Goal: Information Seeking & Learning: Compare options

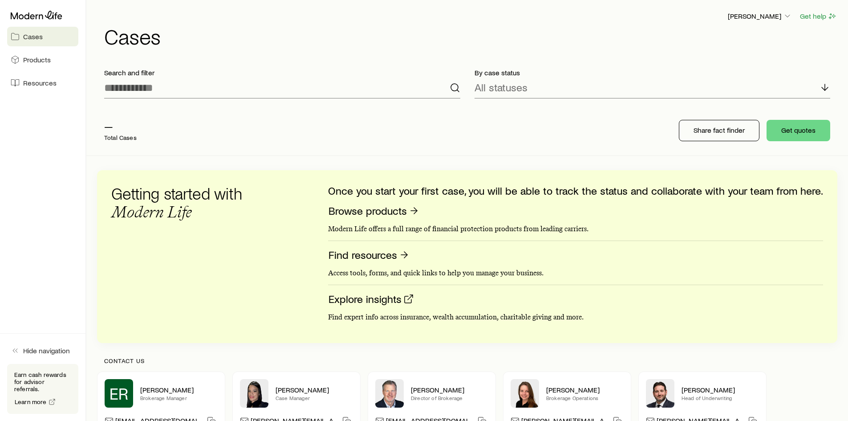
click at [38, 238] on aside "Cases Products Resources Hide navigation Earn cash rewards for advisor referral…" at bounding box center [43, 210] width 86 height 421
click at [29, 211] on aside "Cases Products Resources Hide navigation Earn cash rewards for advisor referral…" at bounding box center [43, 210] width 86 height 421
click at [804, 132] on button "Get quotes" at bounding box center [799, 130] width 64 height 21
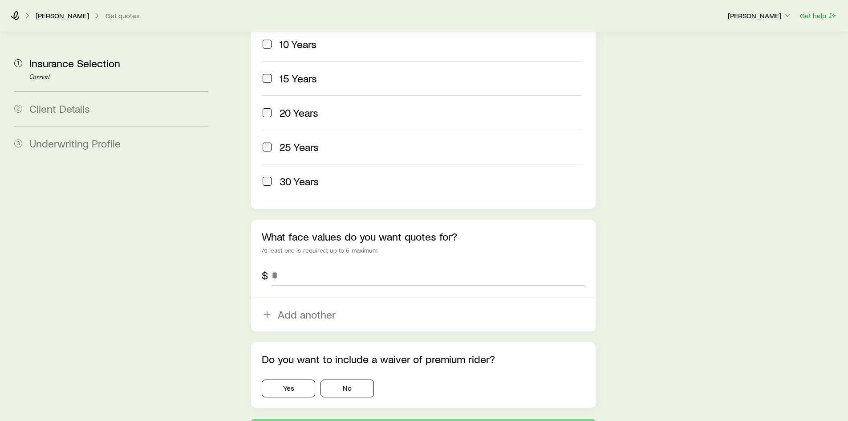
scroll to position [364, 0]
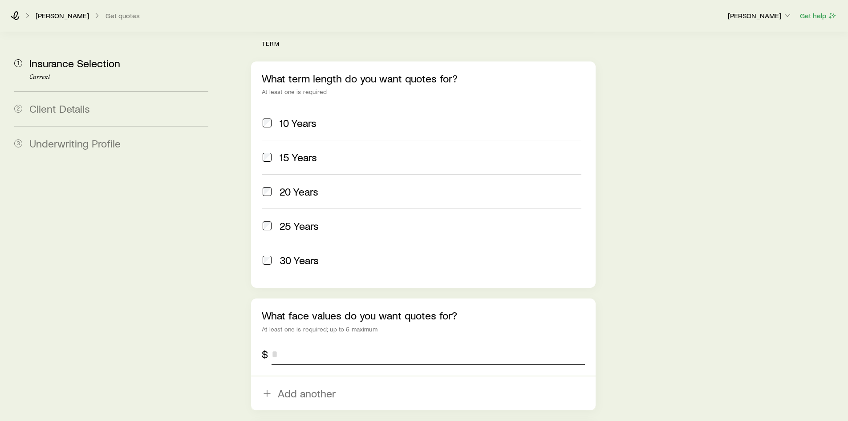
click at [286, 343] on input "tel" at bounding box center [428, 353] width 313 height 21
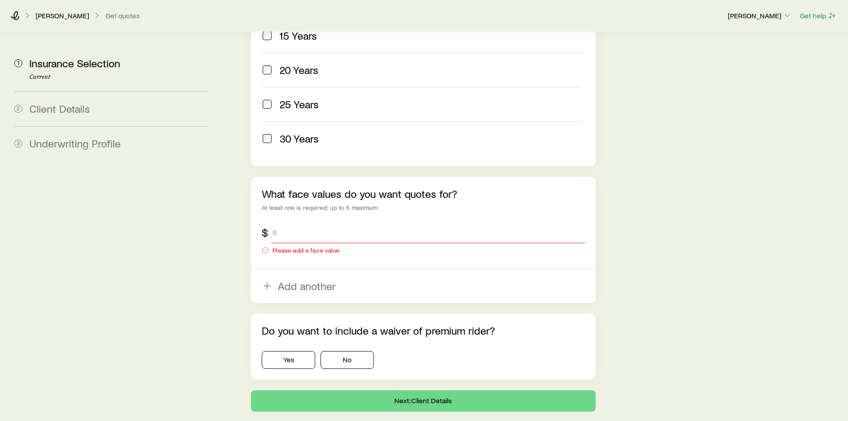
scroll to position [490, 0]
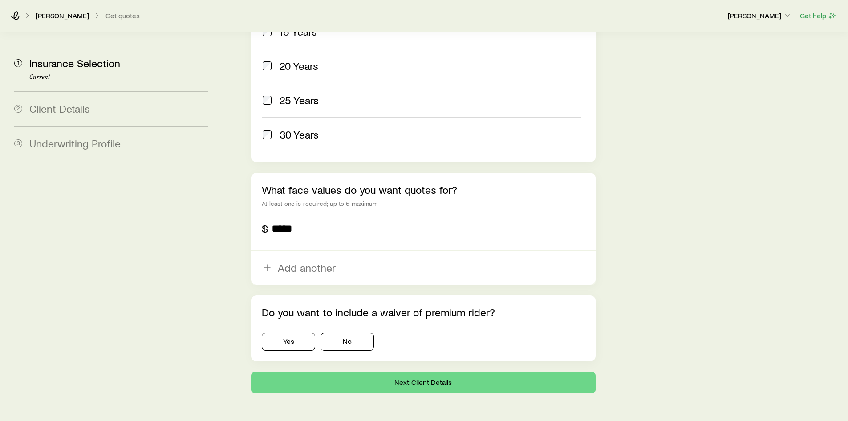
type input "*****"
click at [360, 333] on button "No" at bounding box center [347, 342] width 53 height 18
click at [363, 372] on button "Next: Client Details" at bounding box center [423, 382] width 344 height 21
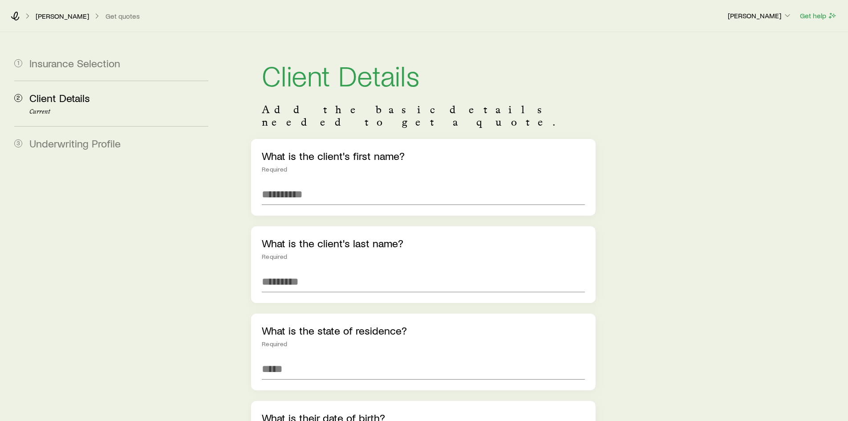
click at [52, 17] on p "[PERSON_NAME]" at bounding box center [62, 16] width 53 height 9
click at [16, 16] on icon at bounding box center [15, 16] width 9 height 9
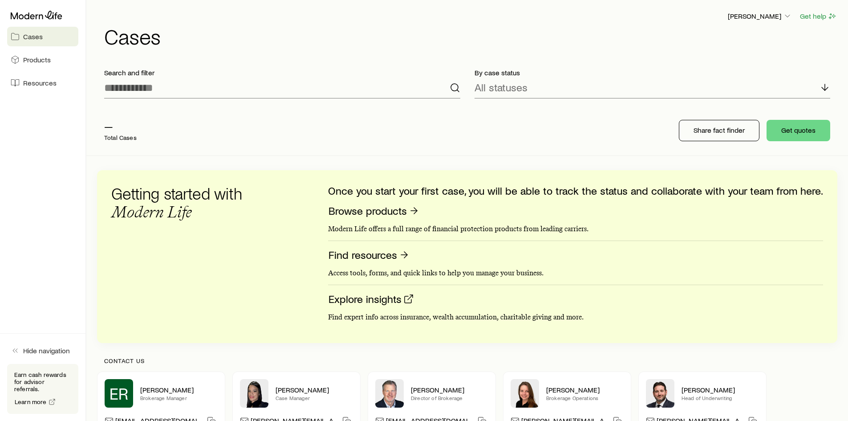
click at [40, 37] on span "Cases" at bounding box center [33, 36] width 20 height 9
click at [794, 133] on button "Get quotes" at bounding box center [799, 130] width 64 height 21
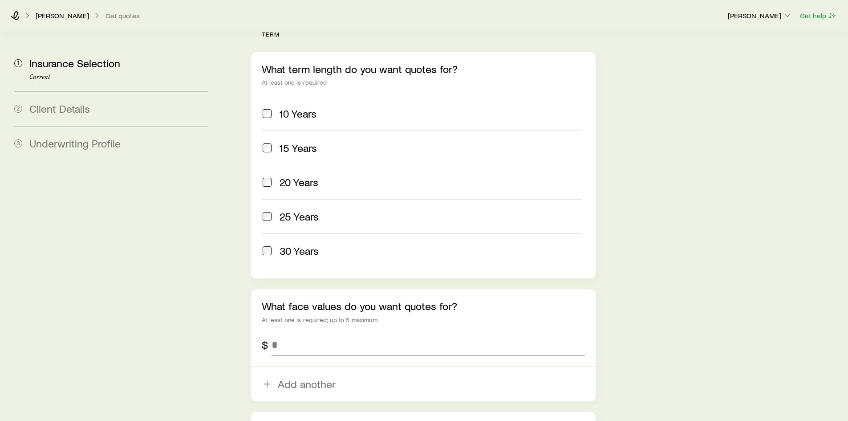
scroll to position [393, 0]
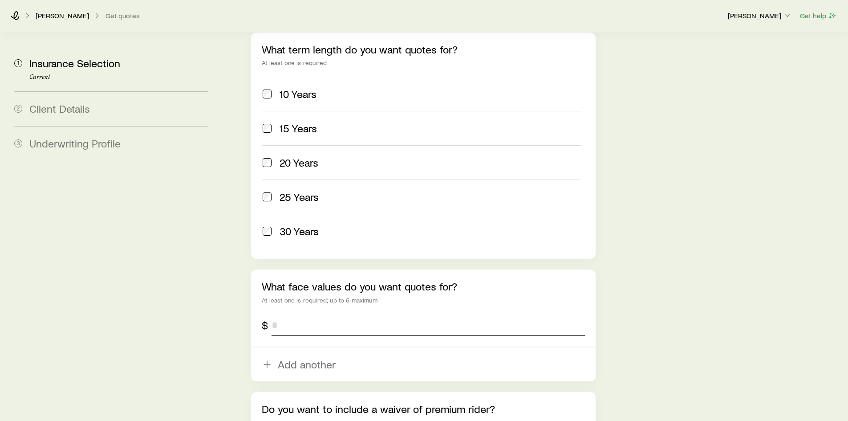
click at [280, 314] on input "tel" at bounding box center [428, 324] width 313 height 21
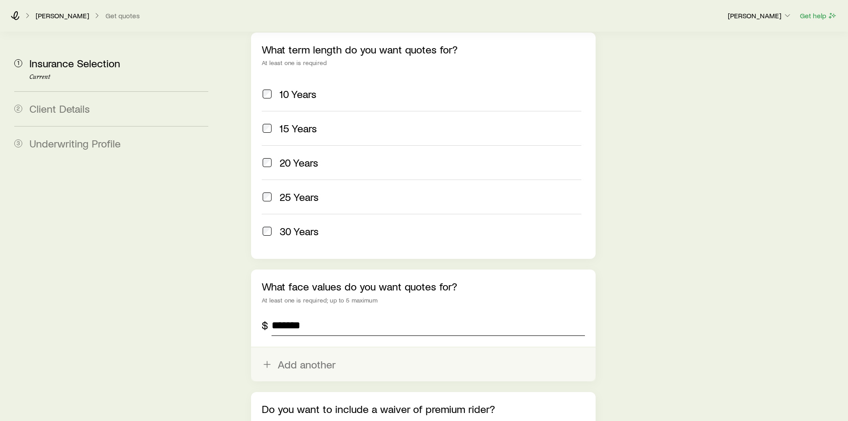
type input "*******"
click at [287, 347] on button "Add another" at bounding box center [423, 364] width 344 height 34
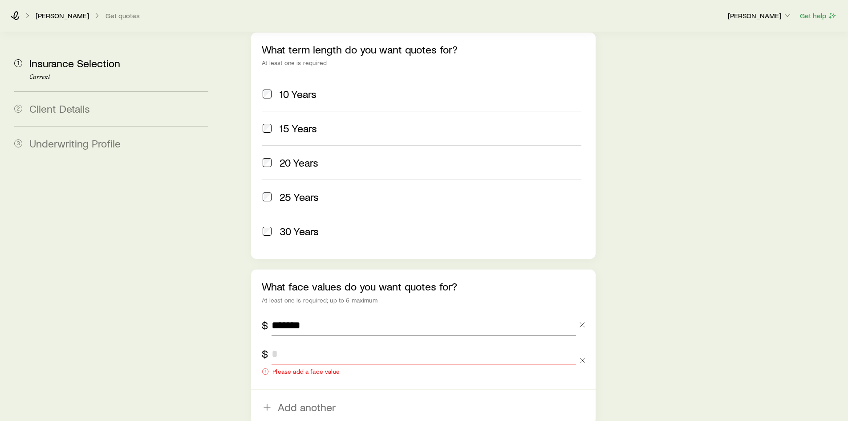
click at [285, 343] on input "tel" at bounding box center [424, 353] width 304 height 21
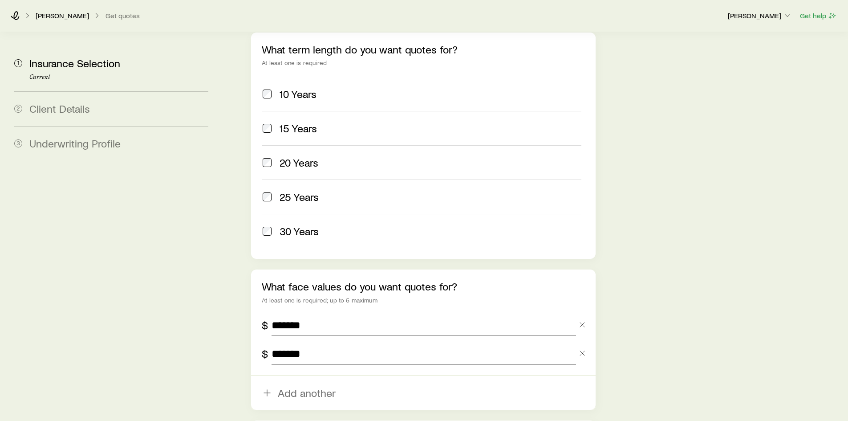
type input "*******"
click at [186, 306] on aside "1 Insurance Selection Current 2 Client Details 3 Underwriting Profile" at bounding box center [111, 78] width 208 height 879
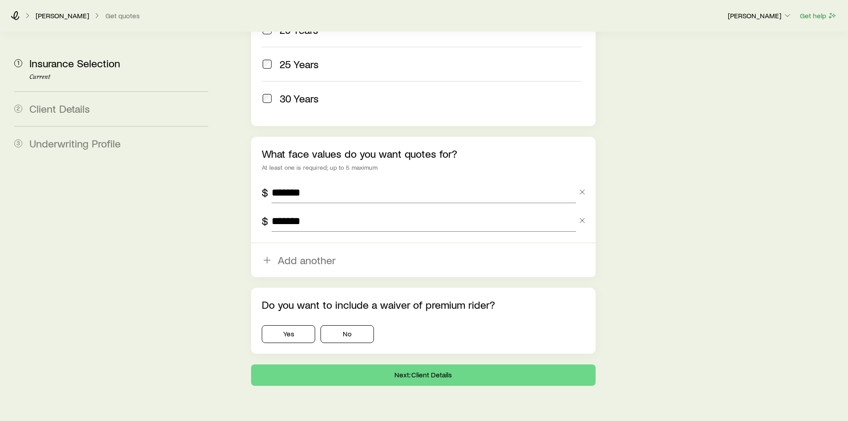
scroll to position [526, 0]
click at [339, 325] on button "No" at bounding box center [347, 334] width 53 height 18
click at [446, 364] on button "Next: Client Details" at bounding box center [423, 374] width 344 height 21
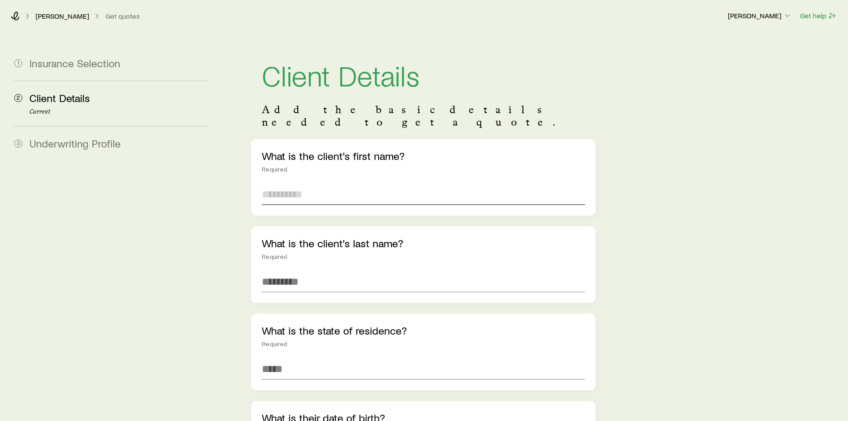
click at [296, 183] on input "text" at bounding box center [423, 193] width 323 height 21
type input "*********"
click at [287, 271] on input "text" at bounding box center [423, 281] width 323 height 21
type input "*"
type input "***"
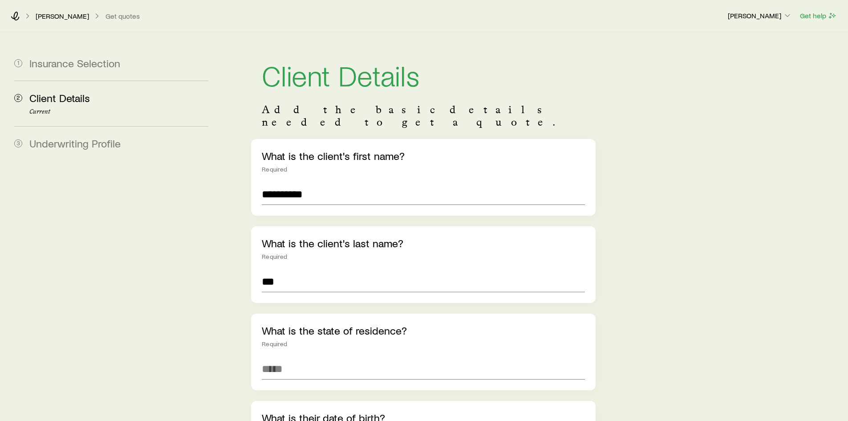
click at [276, 358] on input at bounding box center [423, 368] width 323 height 21
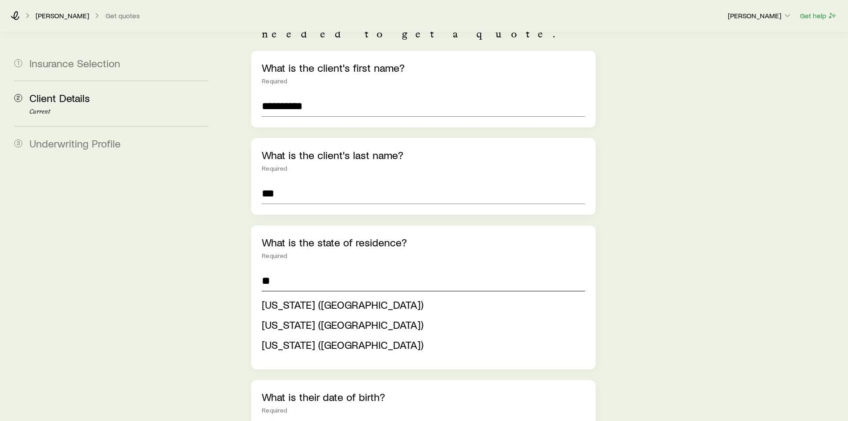
scroll to position [89, 0]
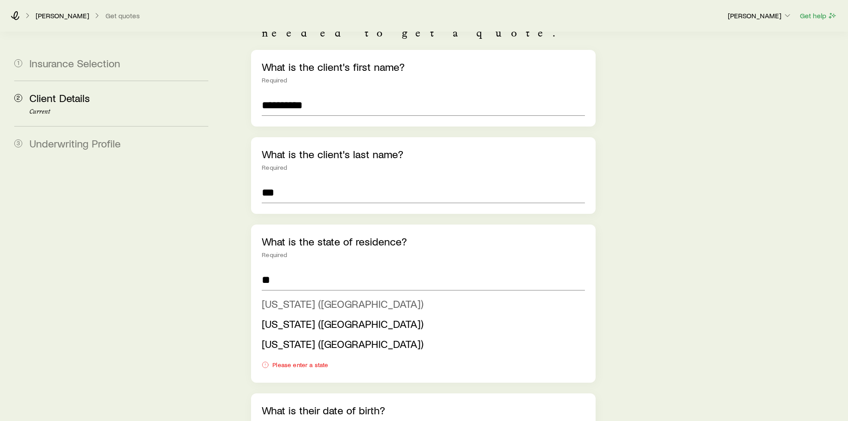
click at [284, 297] on span "[US_STATE] ([GEOGRAPHIC_DATA])" at bounding box center [343, 303] width 162 height 13
type input "**********"
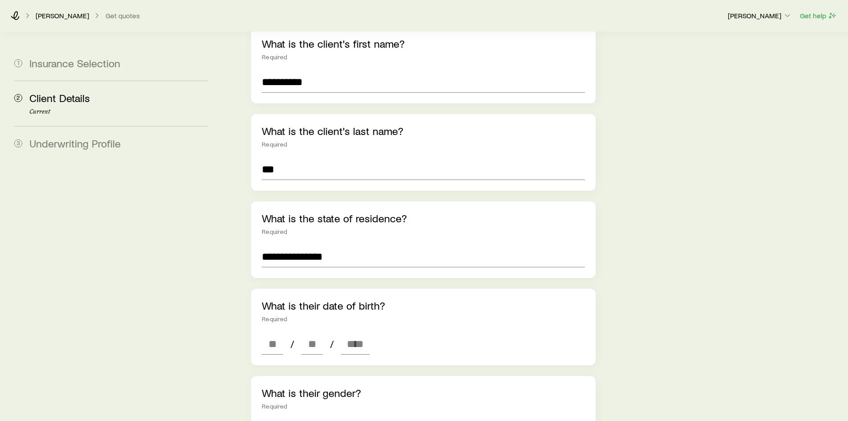
scroll to position [134, 0]
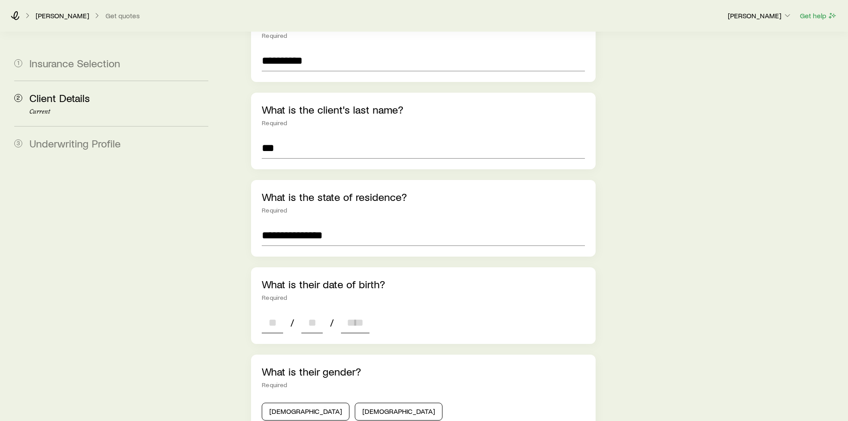
click at [273, 317] on input at bounding box center [272, 322] width 21 height 21
type input "**"
type input "****"
type input "*"
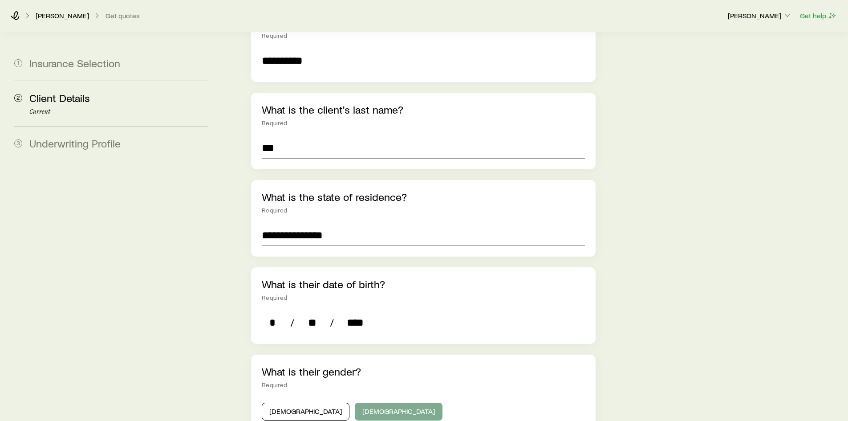
type input "****"
click at [355, 403] on button "[DEMOGRAPHIC_DATA]" at bounding box center [399, 412] width 88 height 18
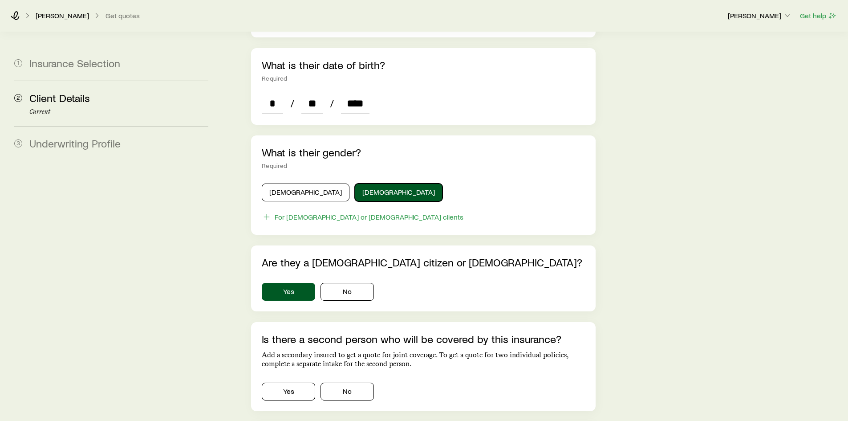
scroll to position [356, 0]
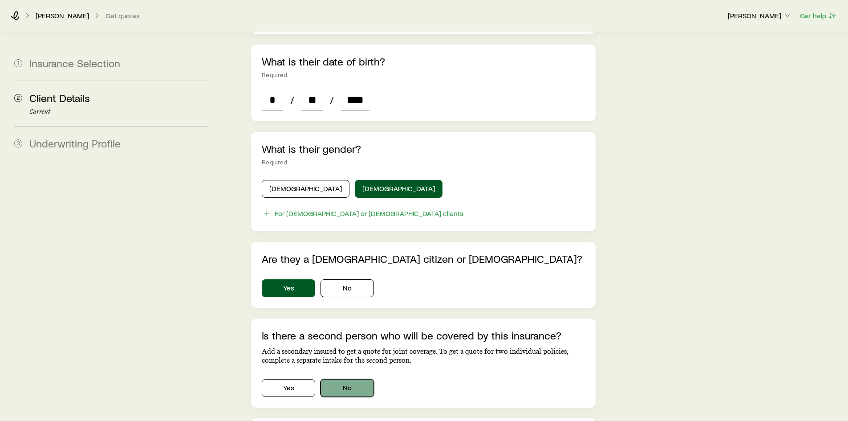
click at [354, 379] on button "No" at bounding box center [347, 388] width 53 height 18
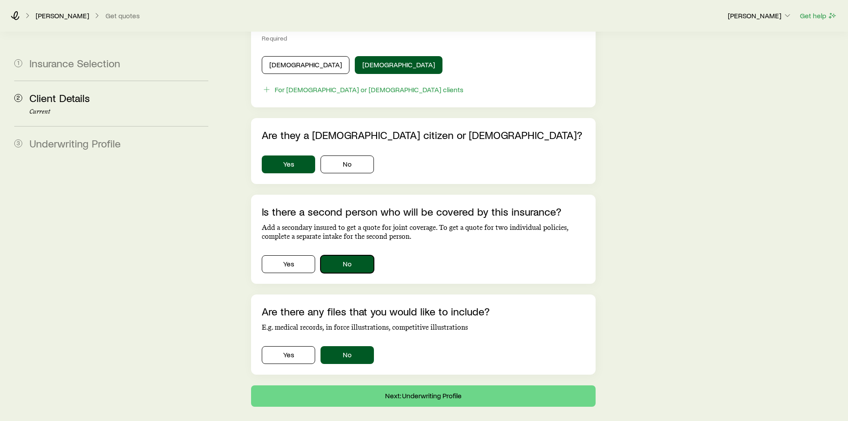
scroll to position [514, 0]
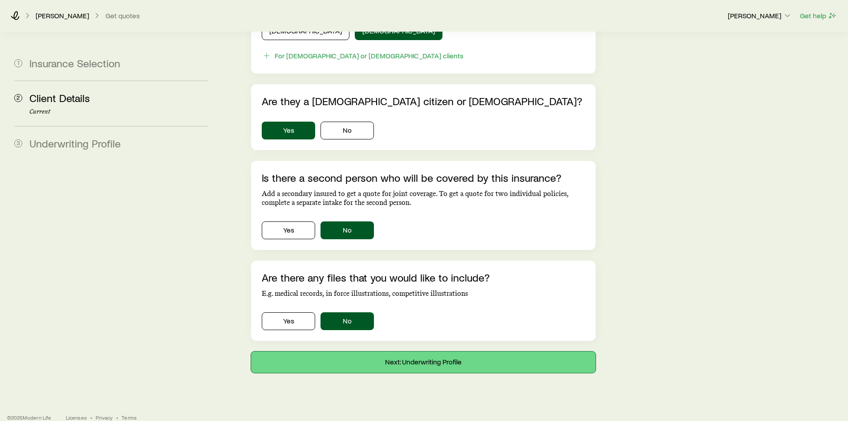
click at [404, 351] on button "Next: Underwriting Profile" at bounding box center [423, 361] width 344 height 21
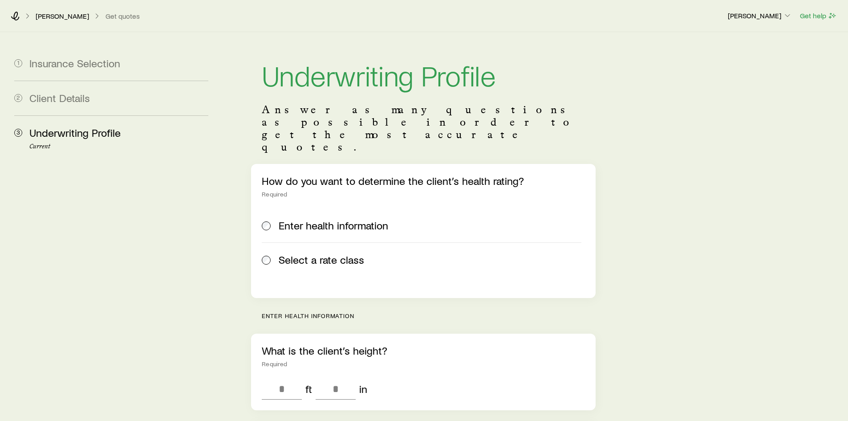
click at [323, 253] on span "Select a rate class" at bounding box center [321, 259] width 85 height 12
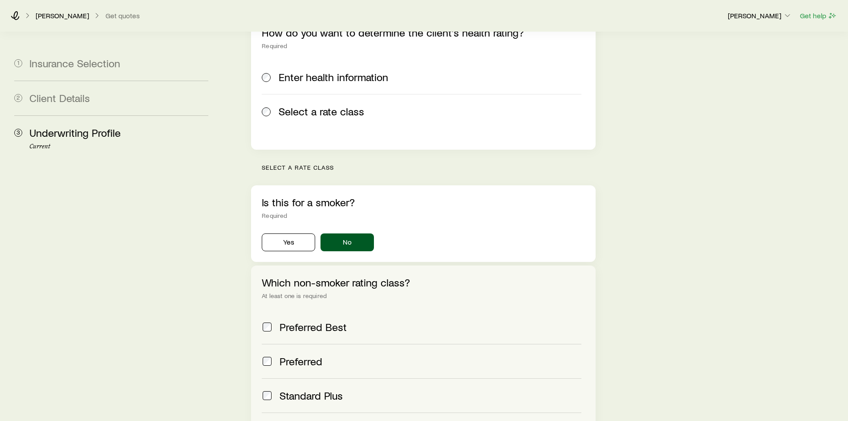
scroll to position [277, 0]
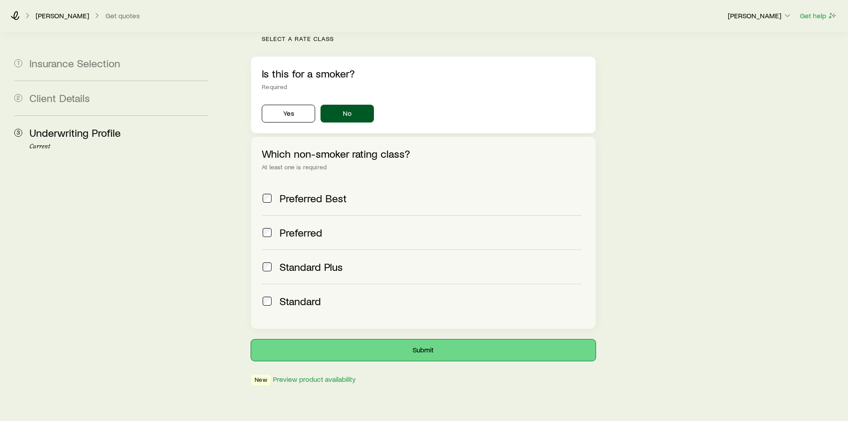
click at [427, 339] on button "Submit" at bounding box center [423, 349] width 344 height 21
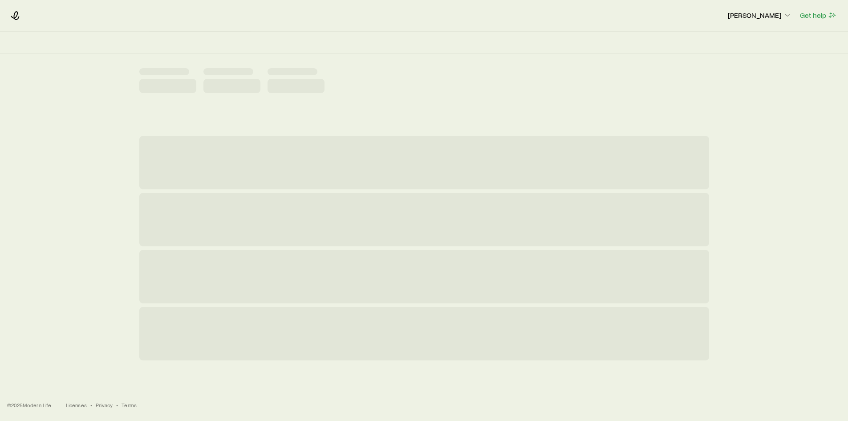
scroll to position [0, 0]
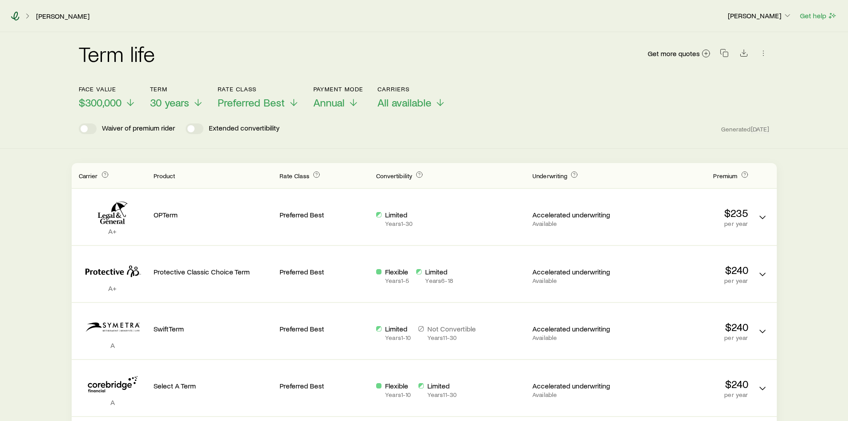
click at [16, 15] on icon at bounding box center [15, 16] width 9 height 9
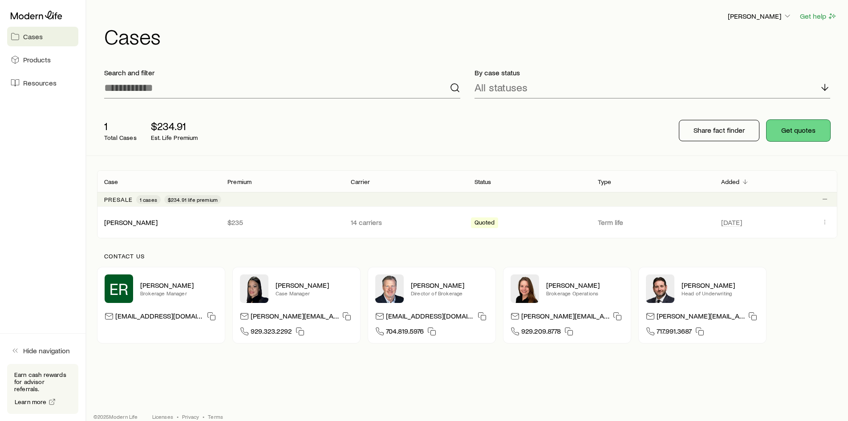
click at [802, 132] on button "Get quotes" at bounding box center [799, 130] width 64 height 21
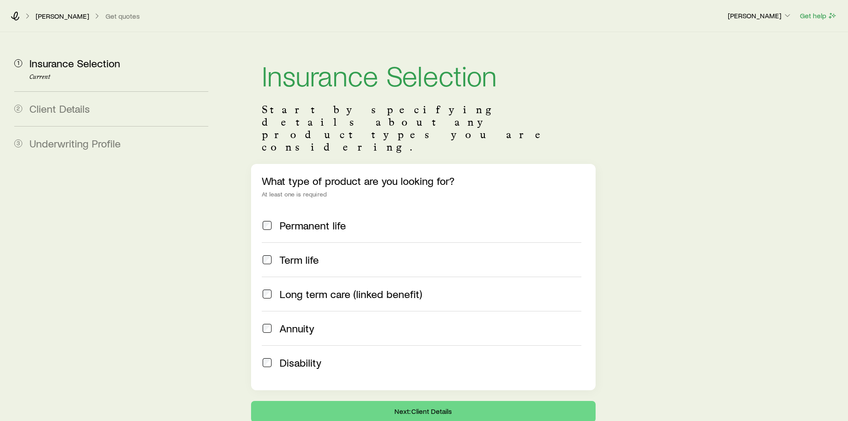
click at [284, 253] on span "Term life" at bounding box center [299, 259] width 39 height 12
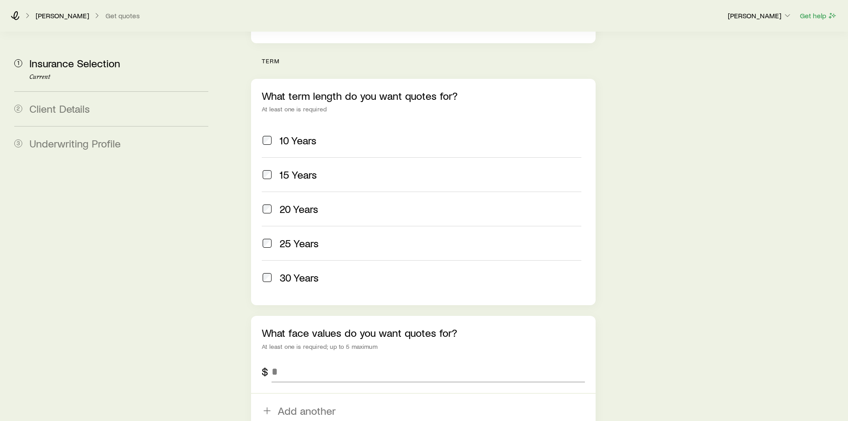
scroll to position [401, 0]
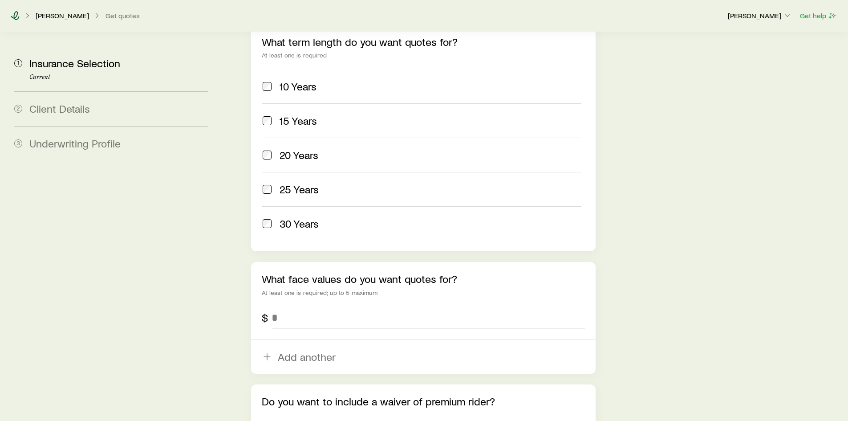
click at [13, 16] on icon at bounding box center [15, 15] width 9 height 9
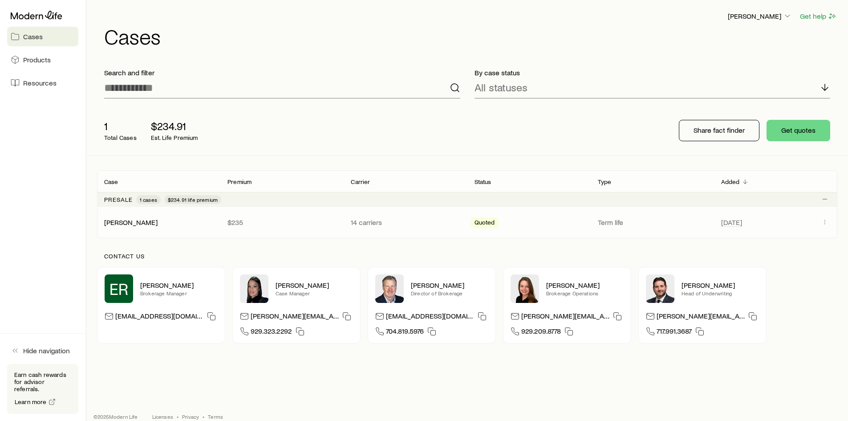
click at [195, 223] on div "[PERSON_NAME]" at bounding box center [158, 222] width 123 height 9
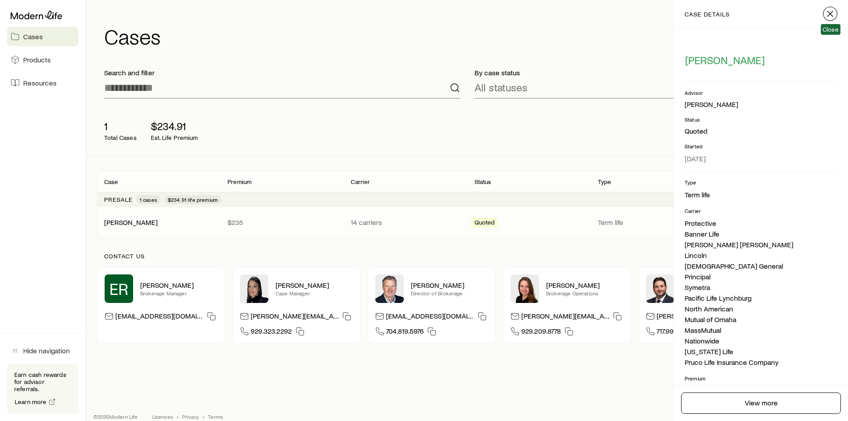
click at [830, 9] on icon "button" at bounding box center [830, 13] width 11 height 11
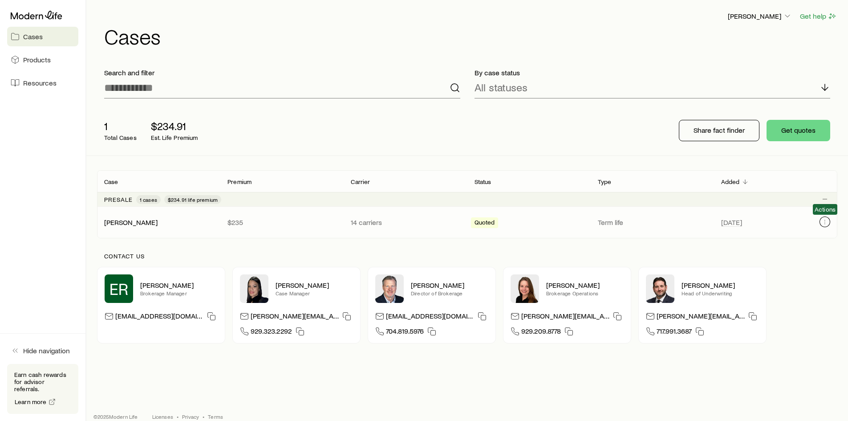
click at [822, 223] on icon "Client cases" at bounding box center [825, 221] width 7 height 7
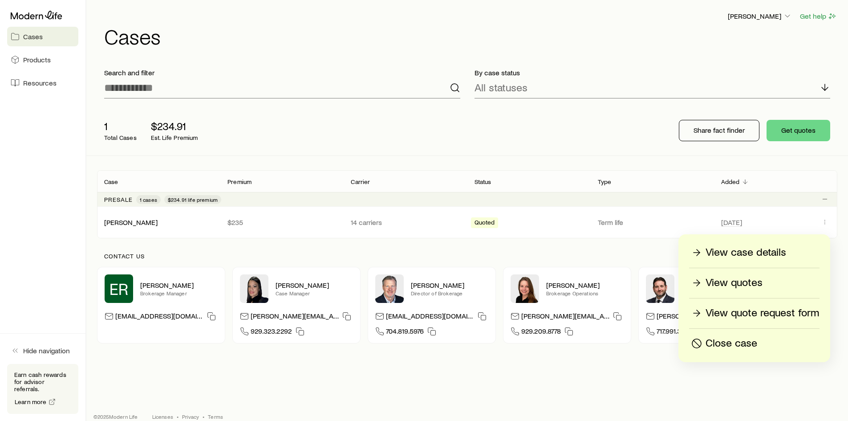
click at [795, 249] on div "View case details" at bounding box center [755, 252] width 130 height 14
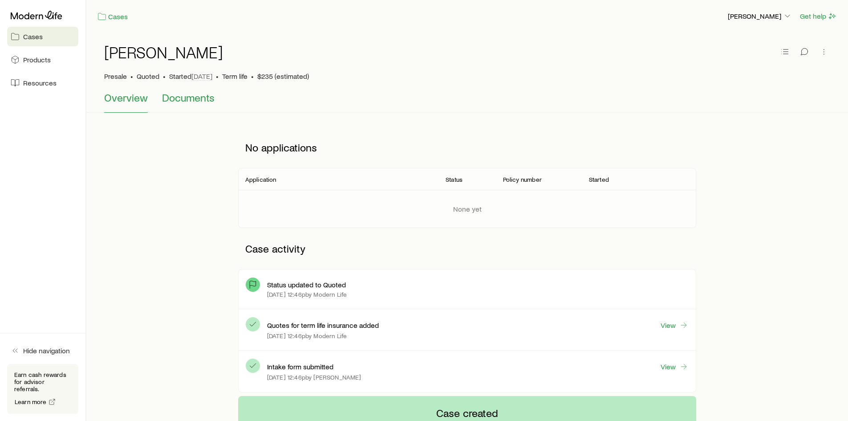
click at [188, 102] on span "Documents" at bounding box center [188, 97] width 53 height 12
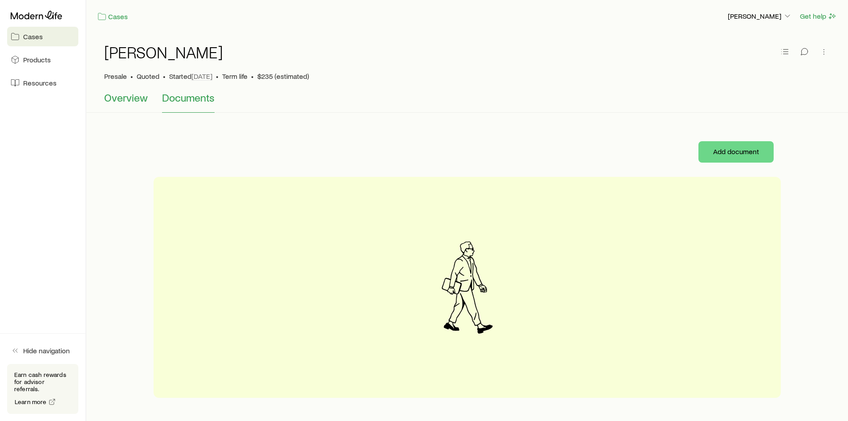
click at [127, 102] on span "Overview" at bounding box center [126, 97] width 44 height 12
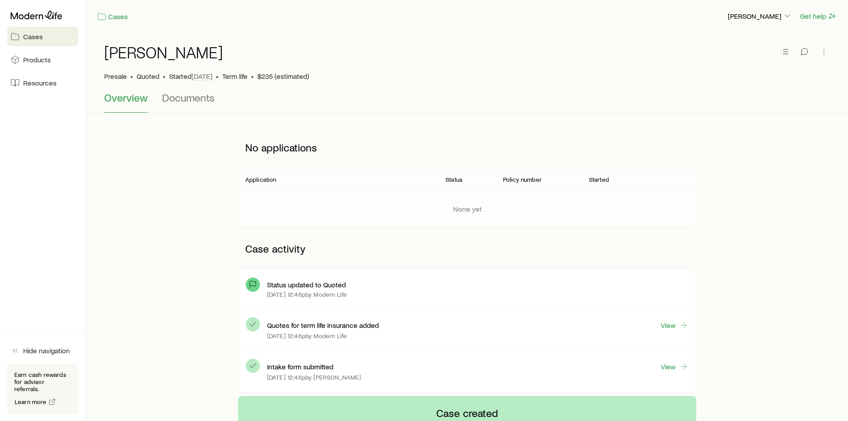
click at [233, 76] on span "Term life" at bounding box center [234, 76] width 25 height 9
click at [36, 38] on span "Cases" at bounding box center [33, 36] width 20 height 9
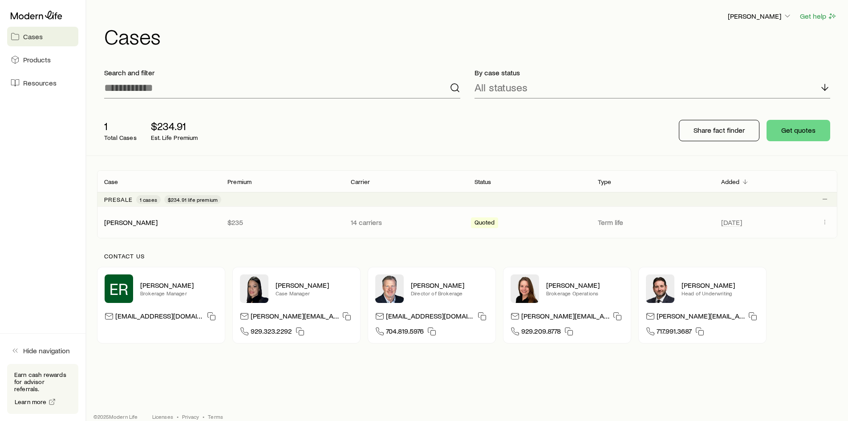
click at [178, 216] on div "[PERSON_NAME] $235 14 carriers Quoted Term life [DATE]" at bounding box center [467, 222] width 741 height 31
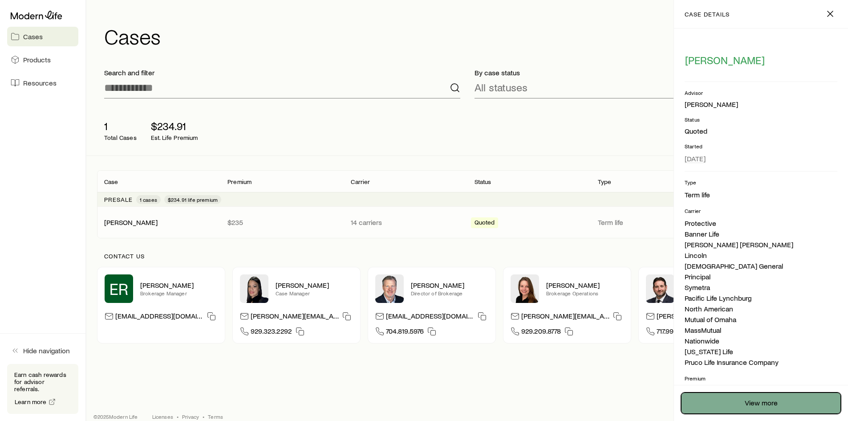
click at [723, 404] on link "View more" at bounding box center [761, 402] width 160 height 21
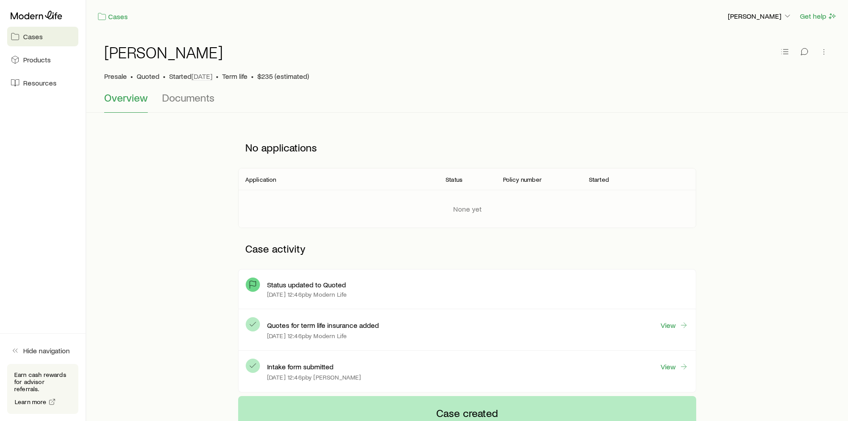
click at [146, 79] on span "Quoted" at bounding box center [148, 76] width 23 height 9
click at [121, 18] on link "Cases" at bounding box center [112, 17] width 31 height 10
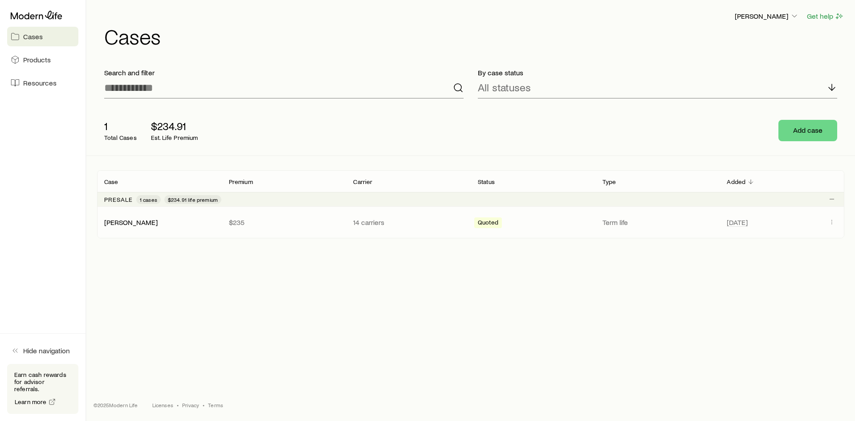
click at [265, 229] on div "[PERSON_NAME] $235 14 carriers Quoted Term life [DATE]" at bounding box center [470, 222] width 747 height 31
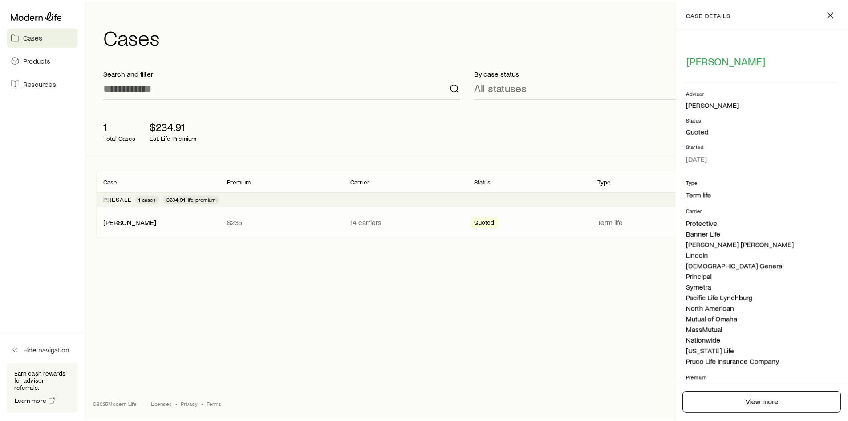
scroll to position [145, 0]
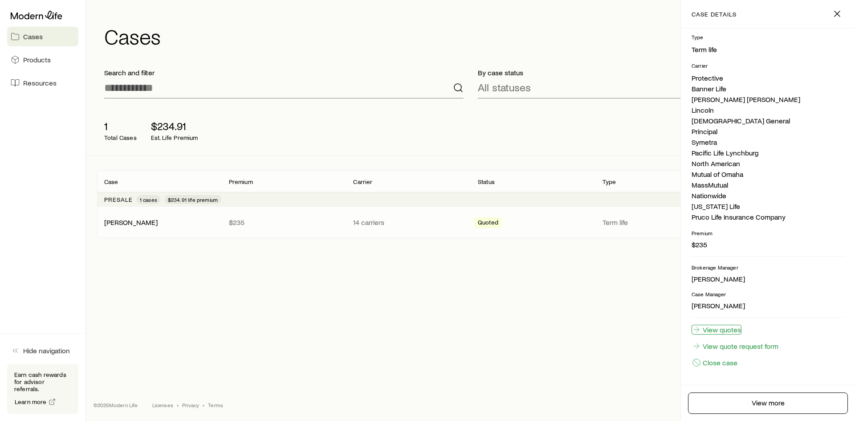
click at [729, 332] on link "View quotes" at bounding box center [717, 330] width 50 height 10
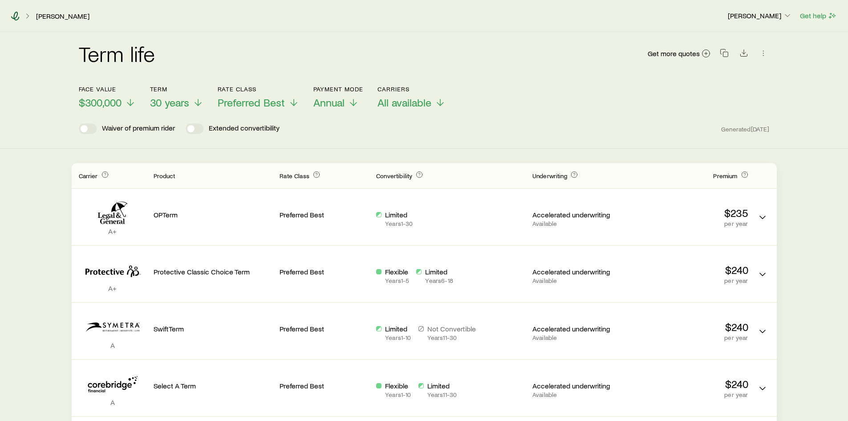
click at [17, 18] on icon at bounding box center [15, 16] width 9 height 9
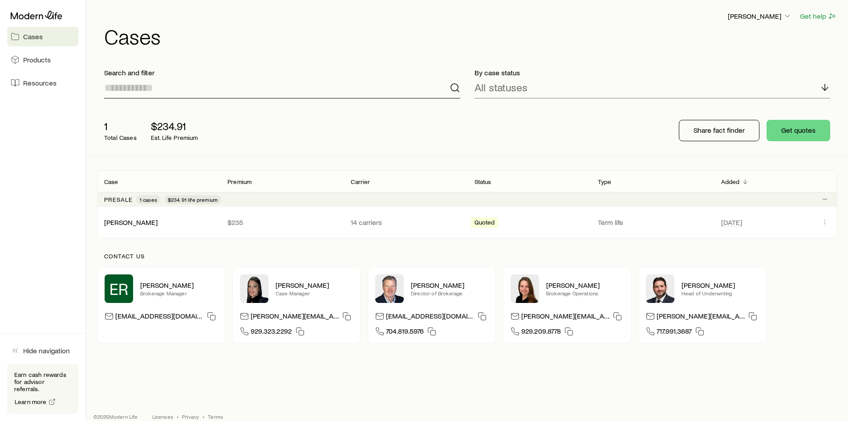
click at [185, 92] on input at bounding box center [282, 87] width 356 height 21
click at [791, 132] on button "Get quotes" at bounding box center [799, 130] width 64 height 21
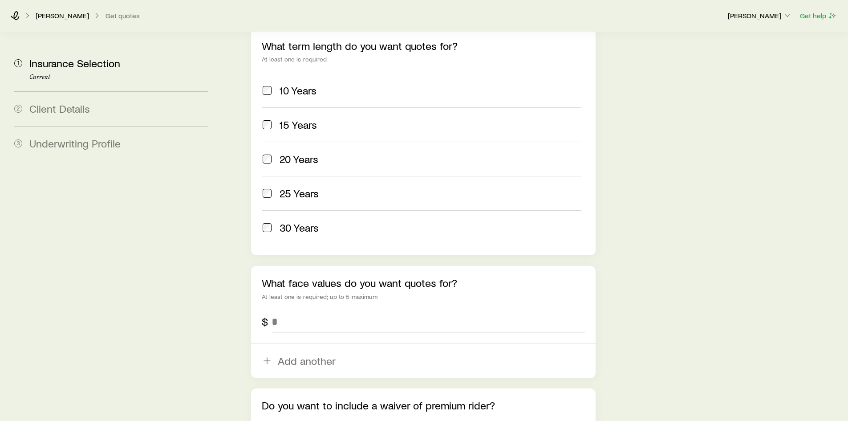
scroll to position [401, 0]
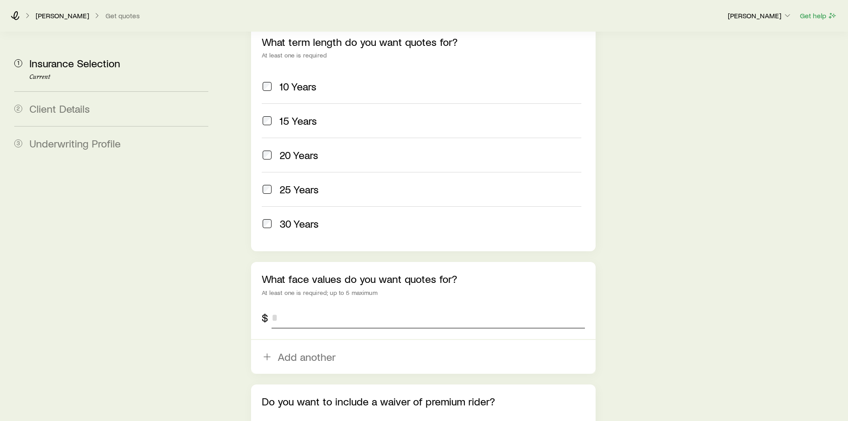
click at [281, 307] on input "tel" at bounding box center [428, 317] width 313 height 21
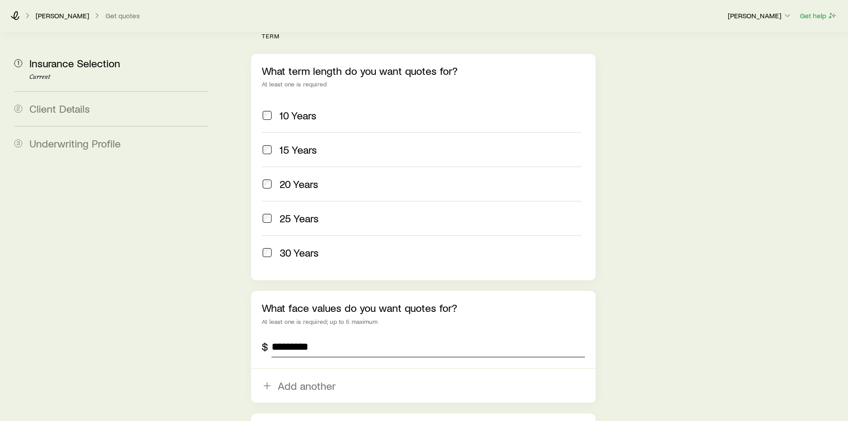
scroll to position [356, 0]
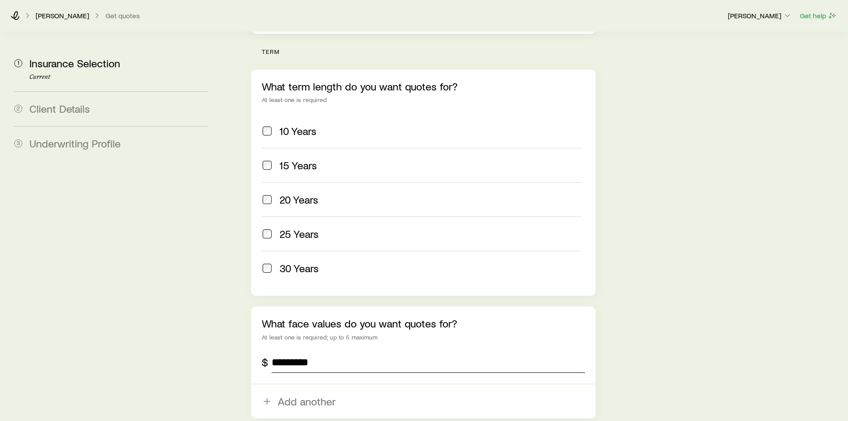
type input "*********"
click at [205, 273] on aside "1 Insurance Selection Current 2 Client Details 3 Underwriting Profile" at bounding box center [111, 101] width 208 height 851
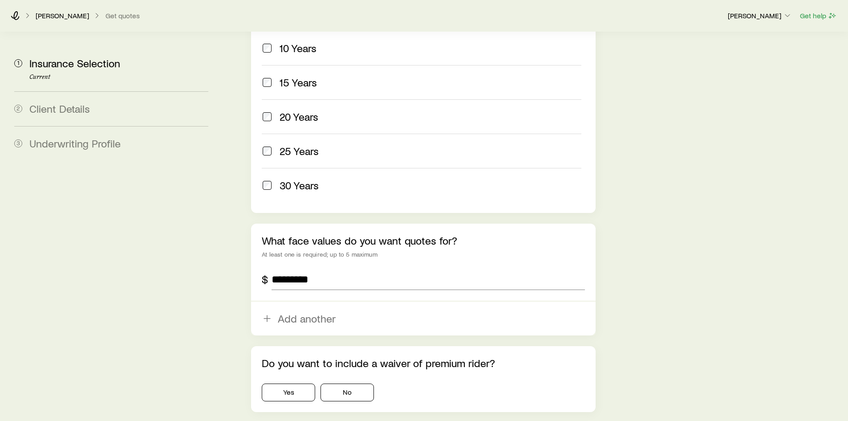
scroll to position [498, 0]
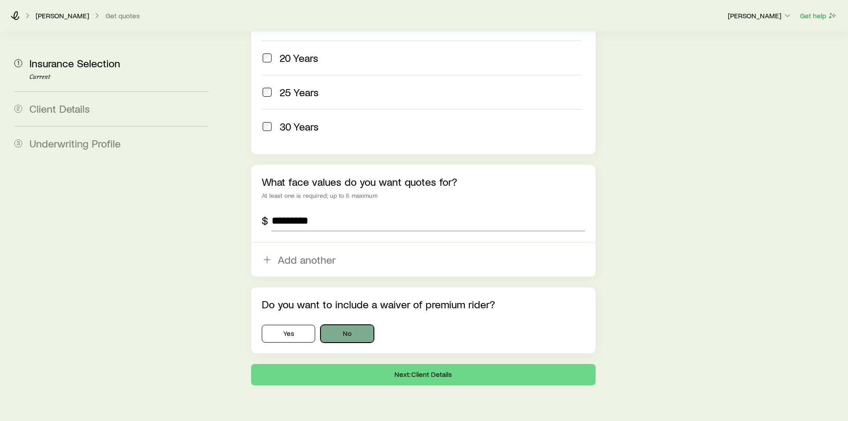
click at [358, 325] on button "No" at bounding box center [347, 334] width 53 height 18
click at [363, 364] on button "Next: Client Details" at bounding box center [423, 374] width 344 height 21
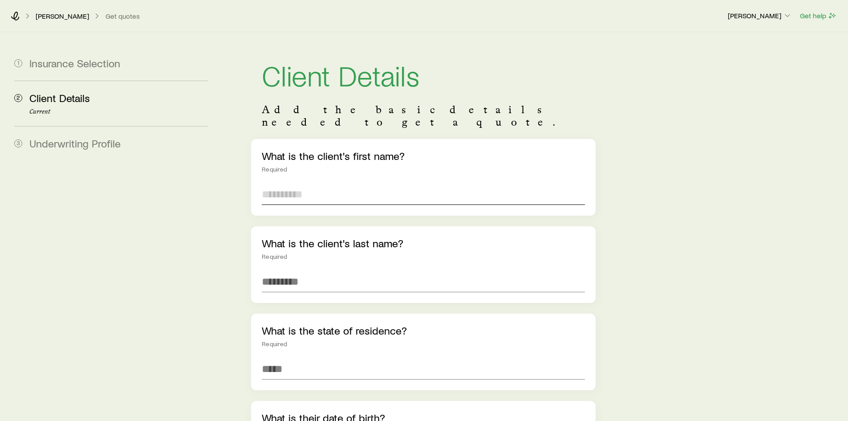
click at [280, 186] on input "text" at bounding box center [423, 193] width 323 height 21
type input "*****"
click at [283, 271] on input "text" at bounding box center [423, 281] width 323 height 21
type input "***"
click at [281, 358] on input at bounding box center [423, 368] width 323 height 21
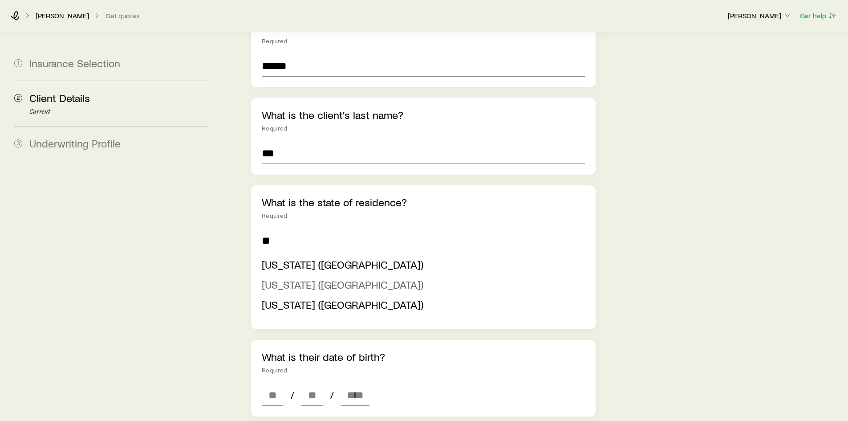
scroll to position [134, 0]
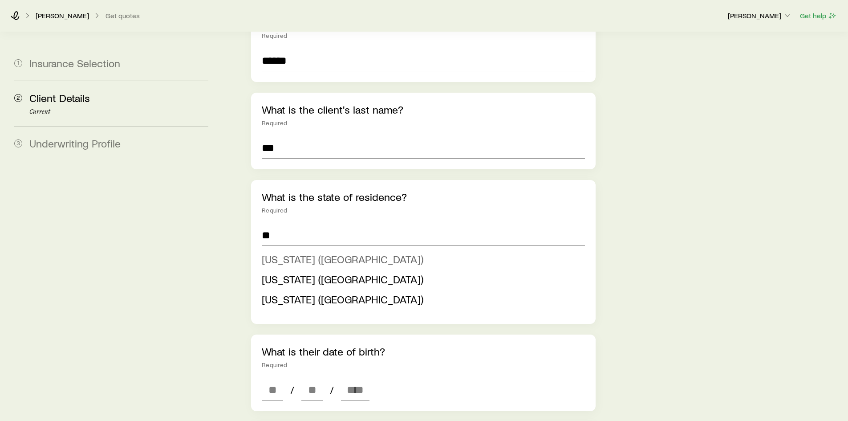
click at [286, 252] on span "[US_STATE] ([GEOGRAPHIC_DATA])" at bounding box center [343, 258] width 162 height 13
type input "**********"
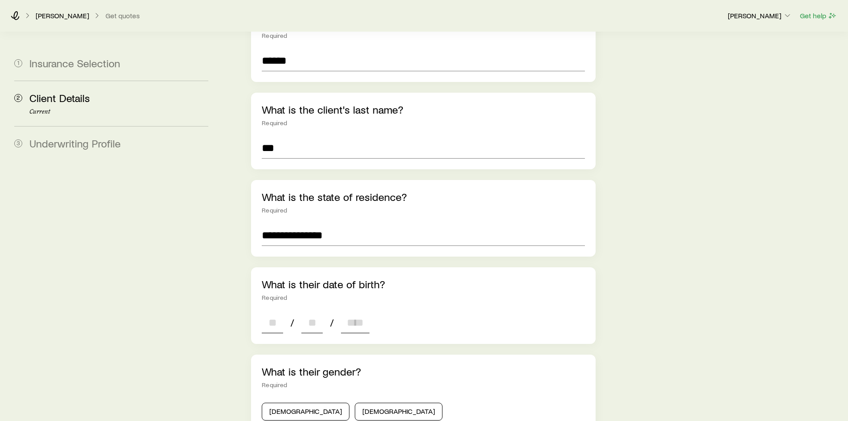
click at [273, 313] on input at bounding box center [272, 322] width 21 height 21
type input "**"
type input "****"
type input "*"
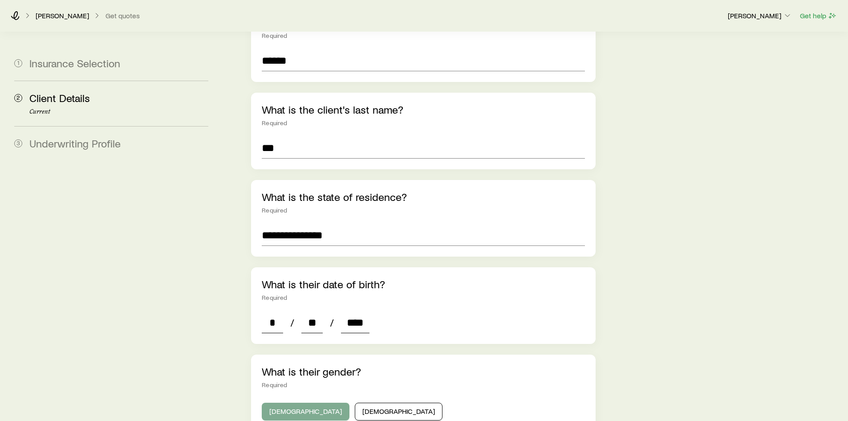
type input "****"
click at [297, 403] on button "[DEMOGRAPHIC_DATA]" at bounding box center [306, 412] width 88 height 18
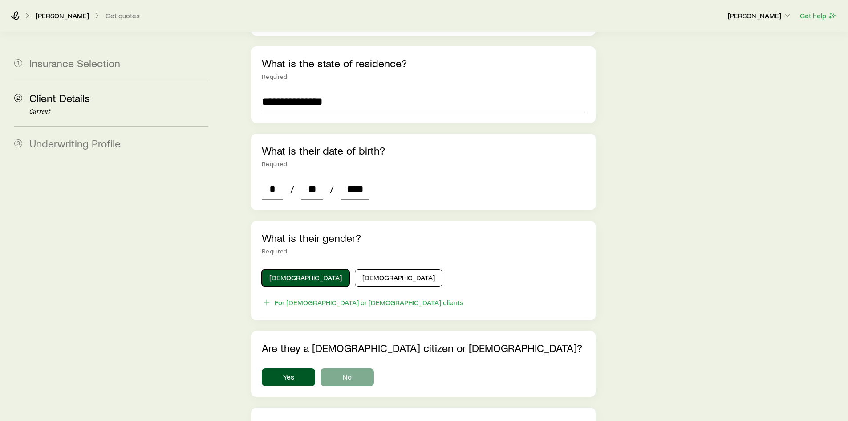
scroll to position [401, 0]
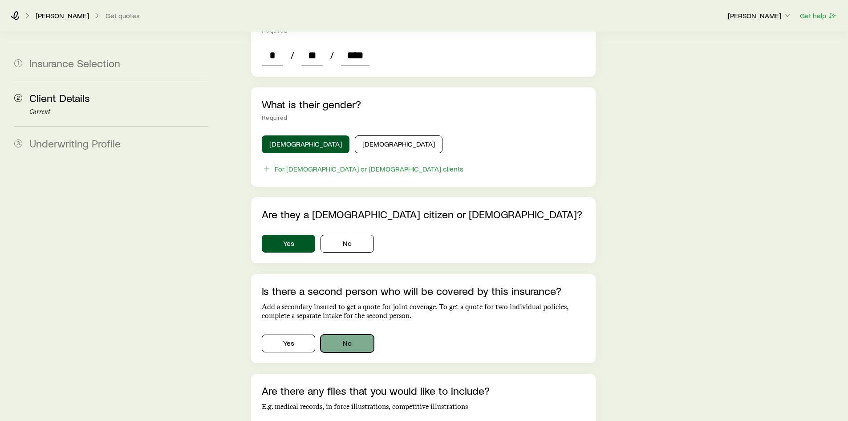
click at [363, 334] on button "No" at bounding box center [347, 343] width 53 height 18
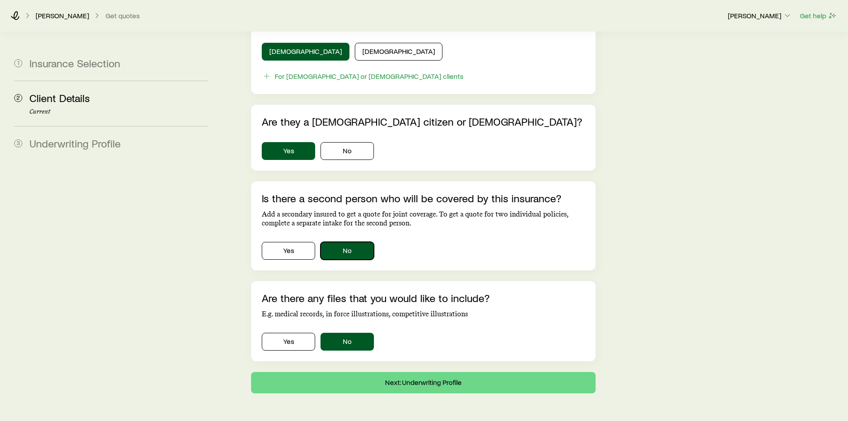
scroll to position [514, 0]
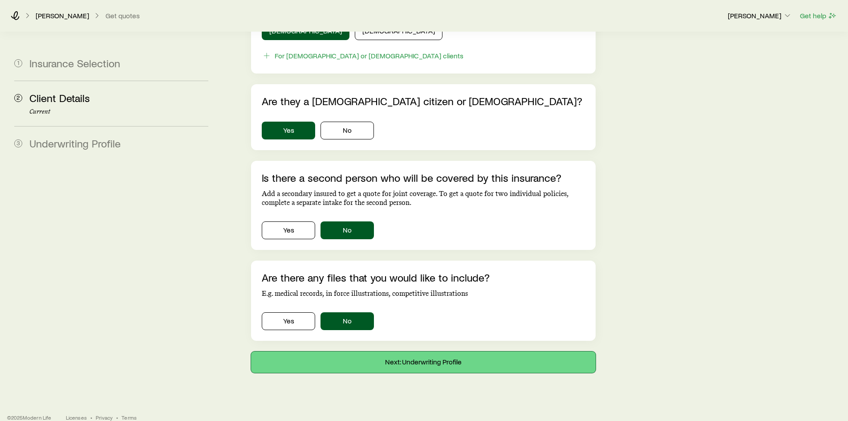
click at [362, 354] on button "Next: Underwriting Profile" at bounding box center [423, 361] width 344 height 21
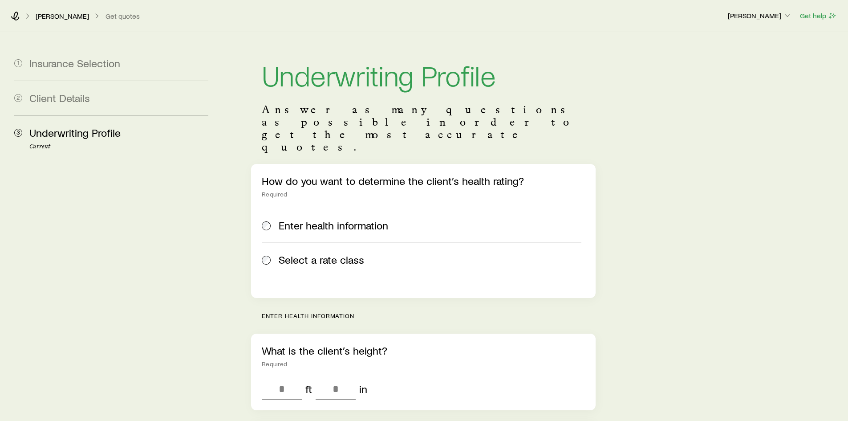
click at [281, 253] on span "Select a rate class" at bounding box center [321, 259] width 85 height 12
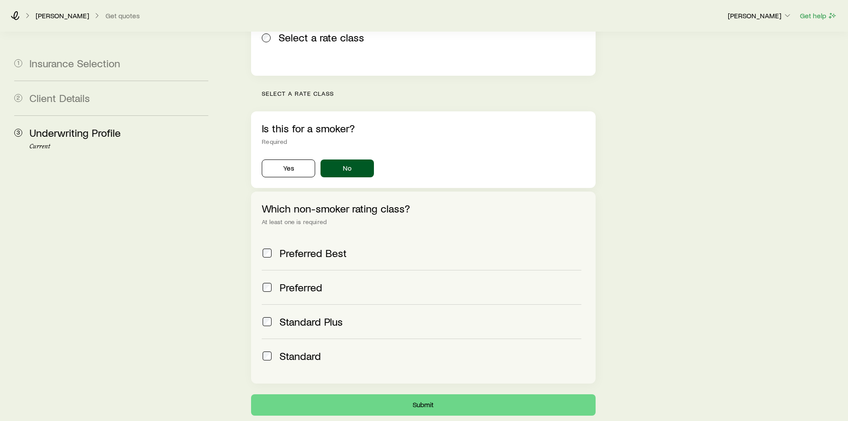
scroll to position [223, 0]
click at [280, 281] on span "Preferred" at bounding box center [301, 287] width 43 height 12
click at [279, 236] on label "Preferred Best" at bounding box center [421, 253] width 319 height 34
click at [419, 394] on button "Submit" at bounding box center [423, 404] width 344 height 21
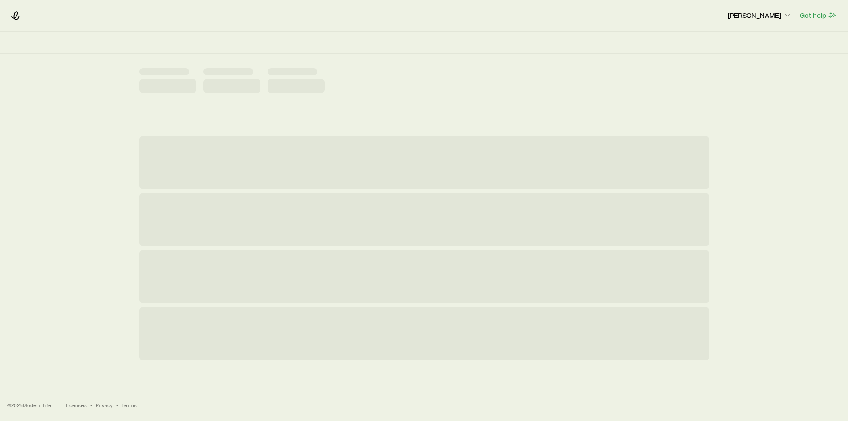
scroll to position [0, 0]
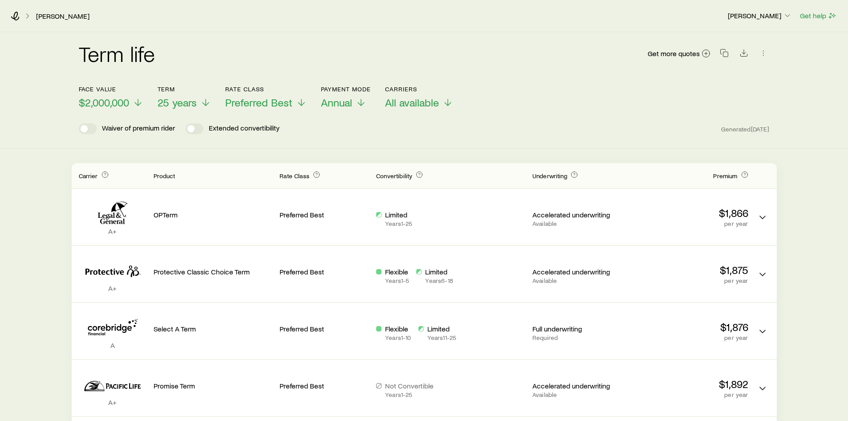
click at [836, 360] on div "Term life Get more quotes Face value $2,000,000 Term 25 years Rate Class Prefer…" at bounding box center [424, 252] width 848 height 441
click at [304, 102] on icon at bounding box center [301, 104] width 11 height 11
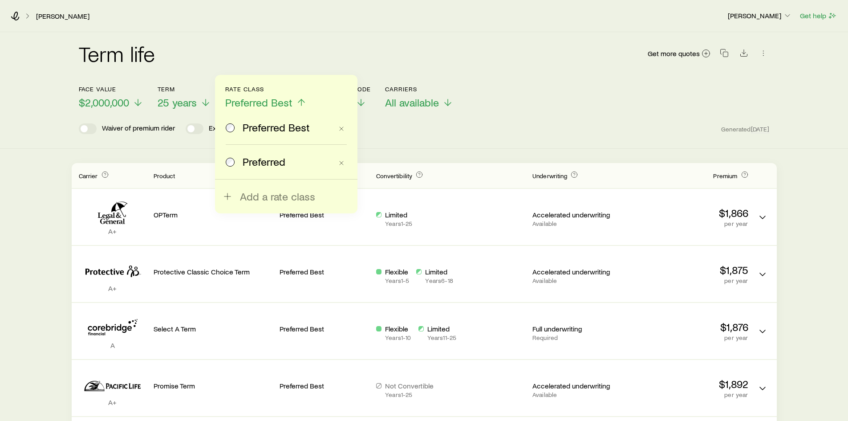
click at [30, 204] on div "Term life Get more quotes Face value $2,000,000 Term 25 years Rate Class Prefer…" at bounding box center [424, 252] width 848 height 441
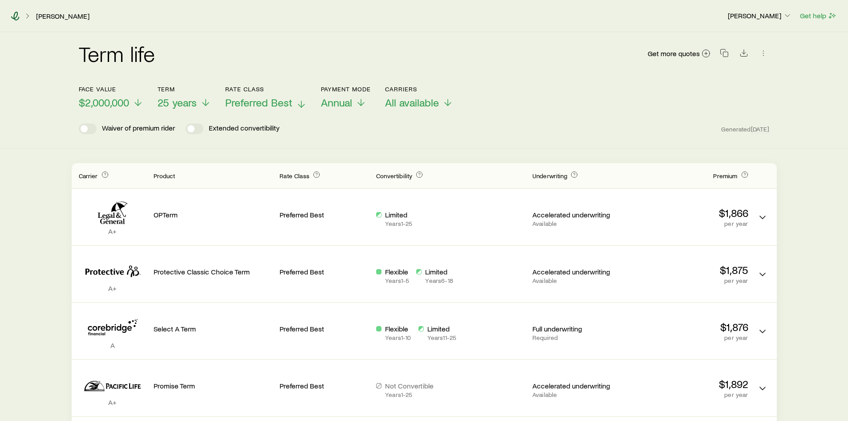
click at [16, 17] on icon at bounding box center [15, 16] width 8 height 9
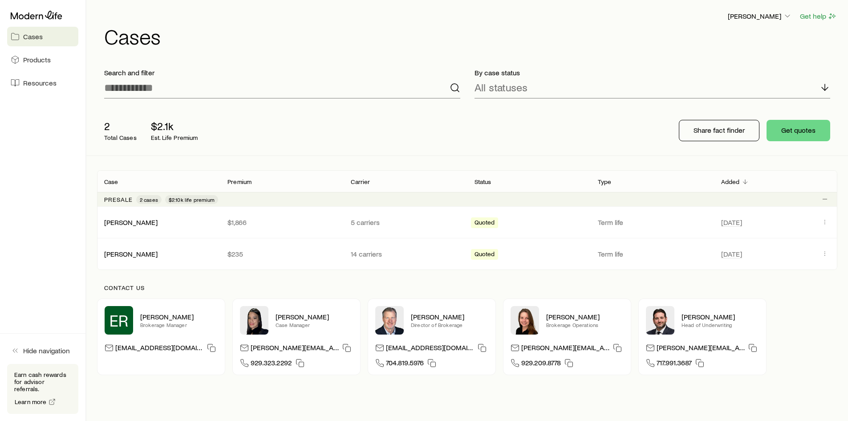
click at [29, 241] on aside "Cases Products Resources Hide navigation Earn cash rewards for advisor referral…" at bounding box center [43, 210] width 86 height 421
click at [32, 212] on aside "Cases Products Resources Hide navigation Earn cash rewards for advisor referral…" at bounding box center [43, 210] width 86 height 421
click at [823, 255] on icon "Client cases" at bounding box center [825, 253] width 7 height 7
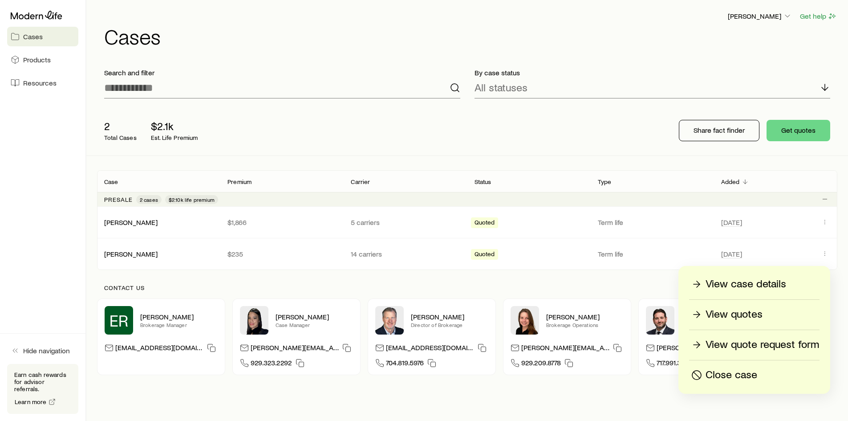
click at [782, 286] on p "View case details" at bounding box center [746, 284] width 81 height 14
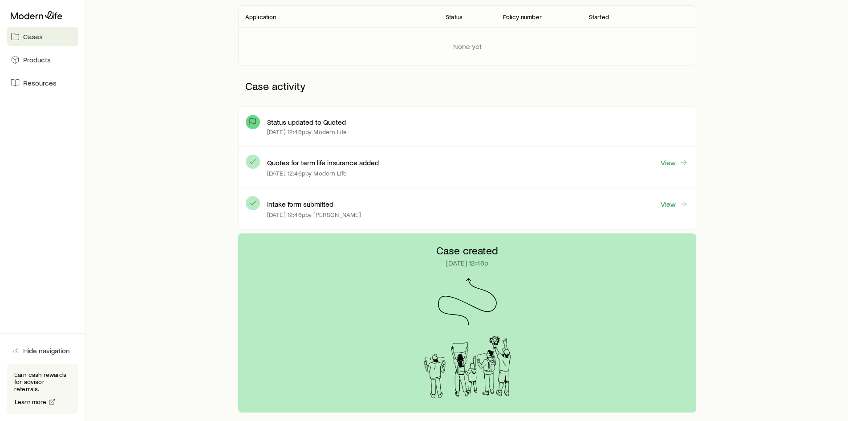
scroll to position [178, 0]
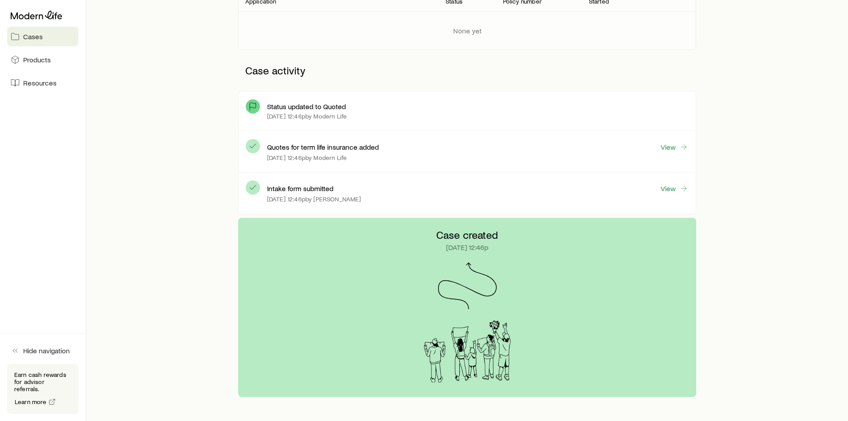
click at [315, 193] on div "Intake form submitted View" at bounding box center [478, 188] width 422 height 11
click at [677, 192] on link "View" at bounding box center [674, 188] width 28 height 10
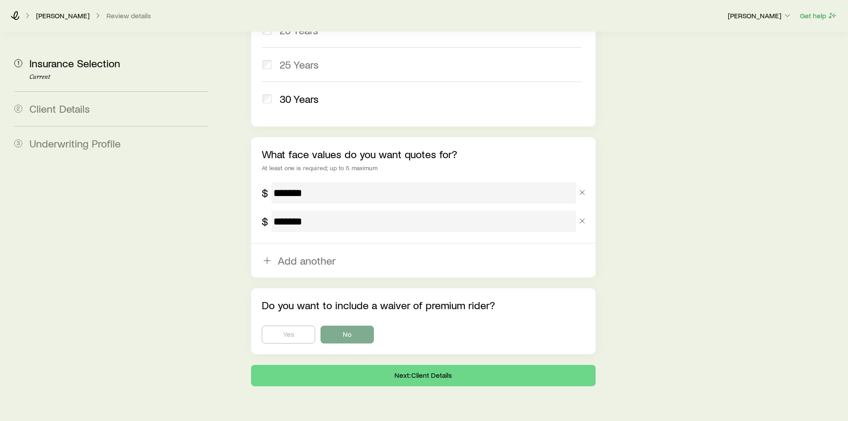
scroll to position [526, 0]
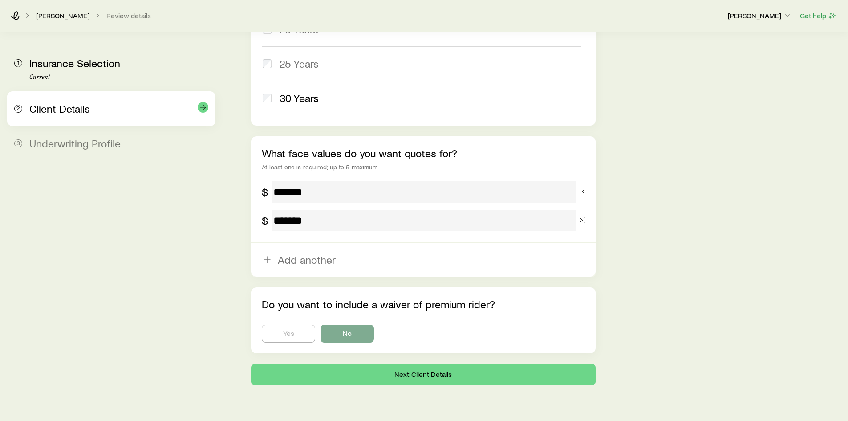
click at [140, 116] on div "2 Client Details" at bounding box center [111, 108] width 194 height 35
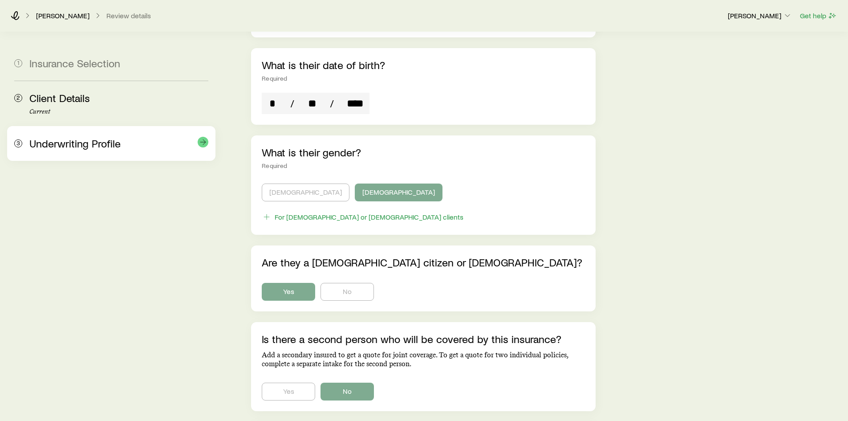
scroll to position [336, 0]
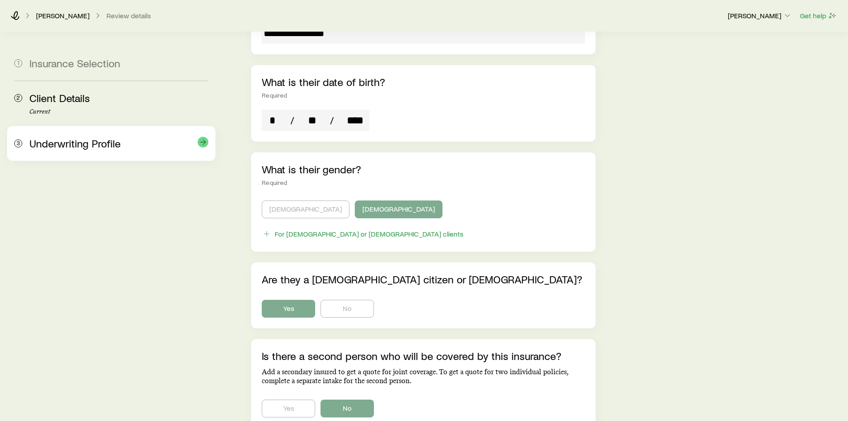
click at [98, 134] on div "3 Underwriting Profile" at bounding box center [111, 143] width 194 height 35
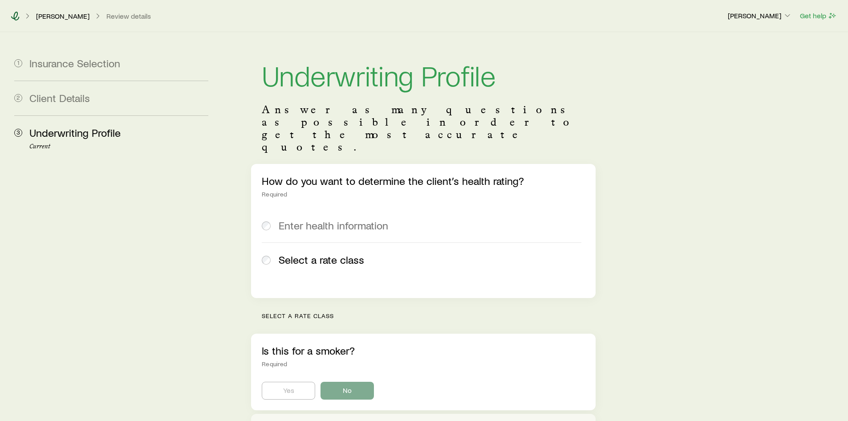
click at [17, 18] on icon at bounding box center [15, 16] width 9 height 9
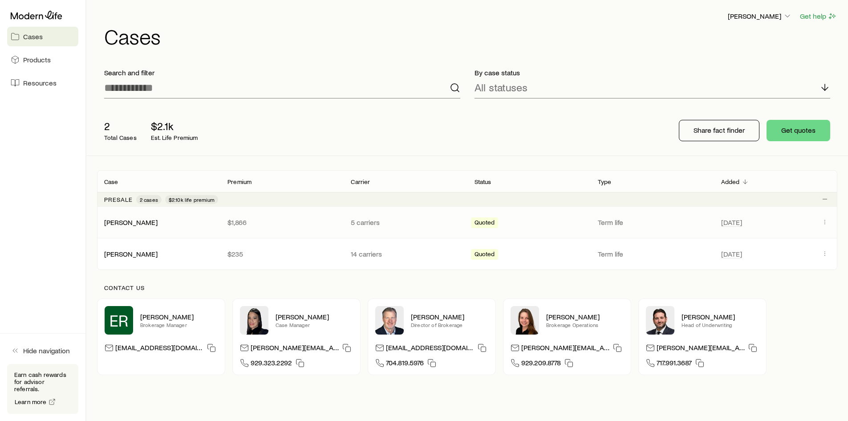
click at [203, 229] on div "[PERSON_NAME] $1,866 5 carriers Quoted Term life [DATE]" at bounding box center [467, 222] width 741 height 31
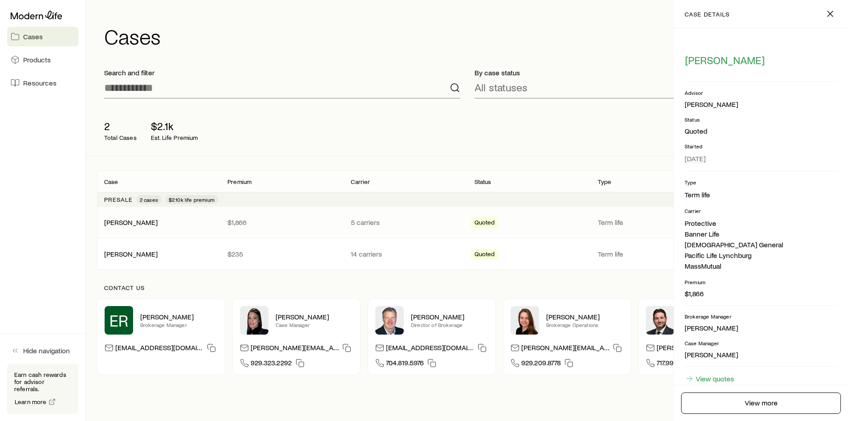
scroll to position [49, 0]
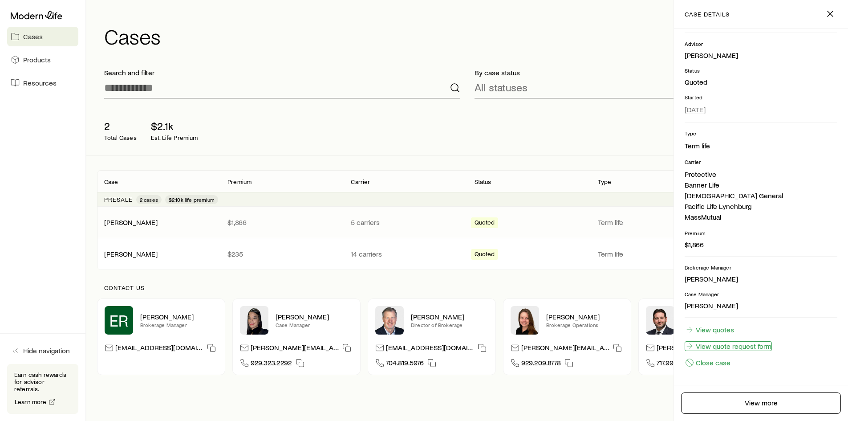
click at [750, 348] on link "View quote request form" at bounding box center [728, 346] width 87 height 10
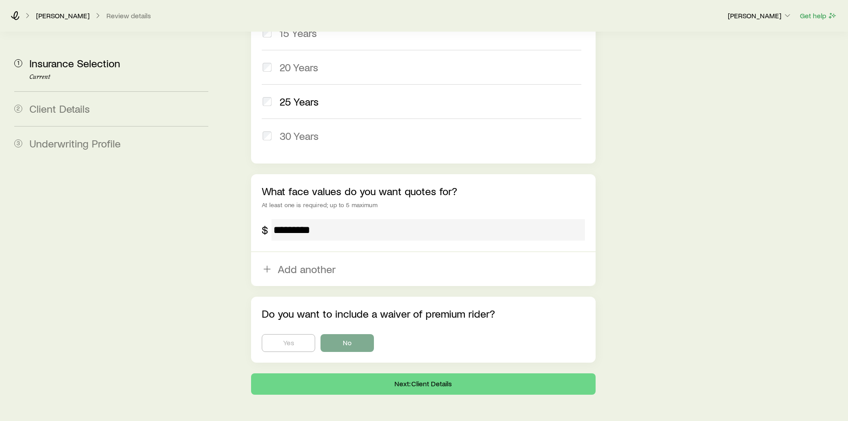
scroll to position [498, 0]
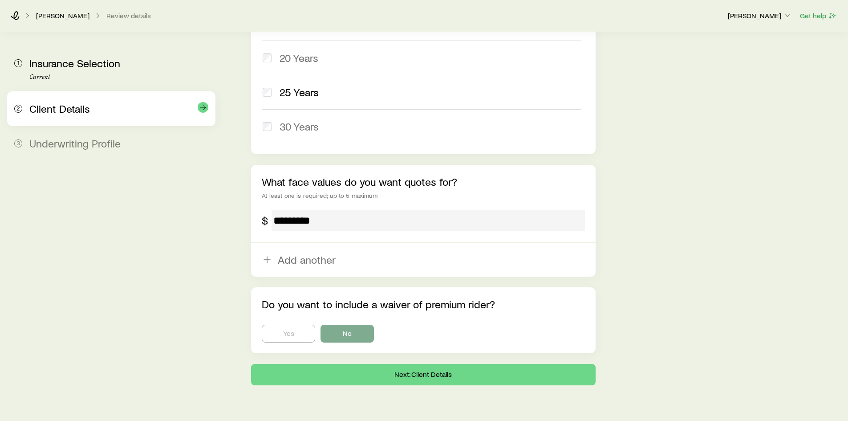
click at [105, 115] on div "Client Details" at bounding box center [118, 108] width 179 height 13
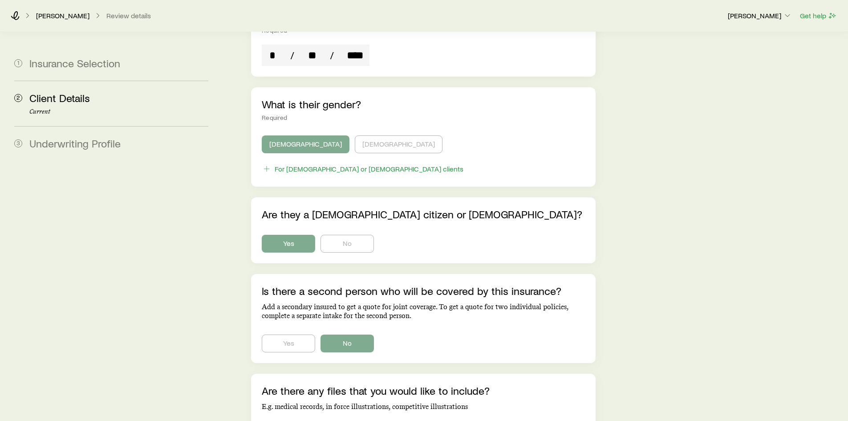
scroll to position [514, 0]
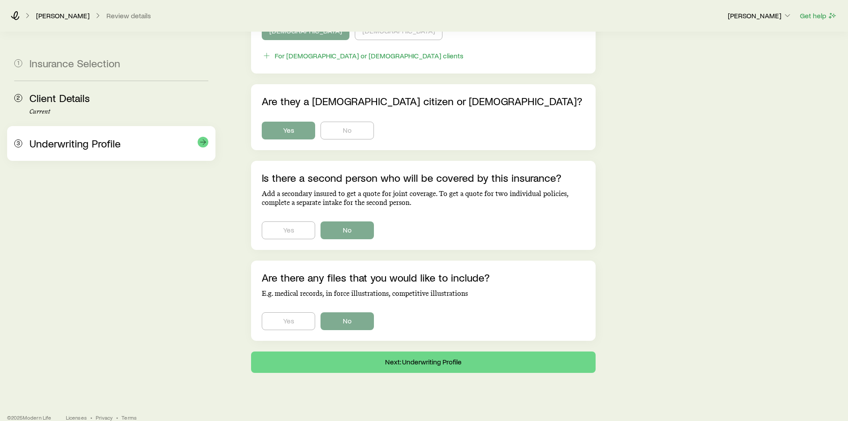
click at [94, 145] on span "Underwriting Profile" at bounding box center [74, 143] width 91 height 13
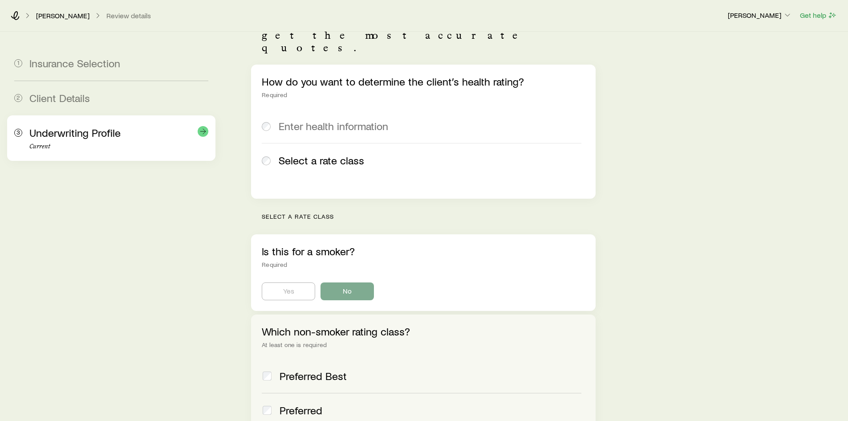
scroll to position [267, 0]
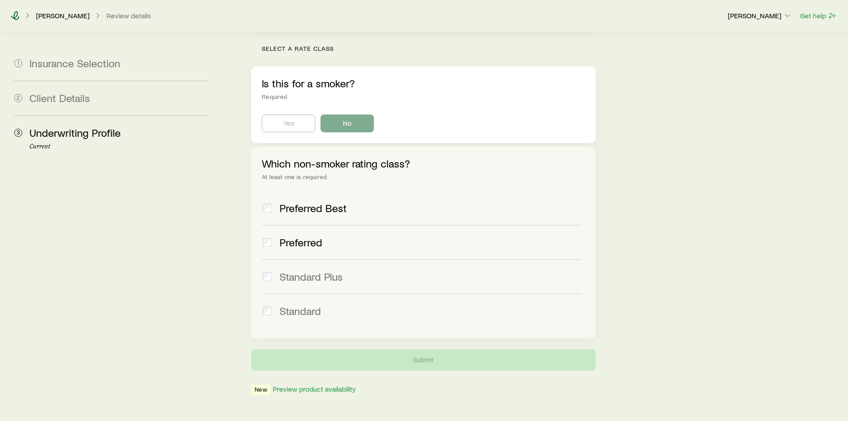
click at [15, 15] on icon at bounding box center [15, 15] width 9 height 9
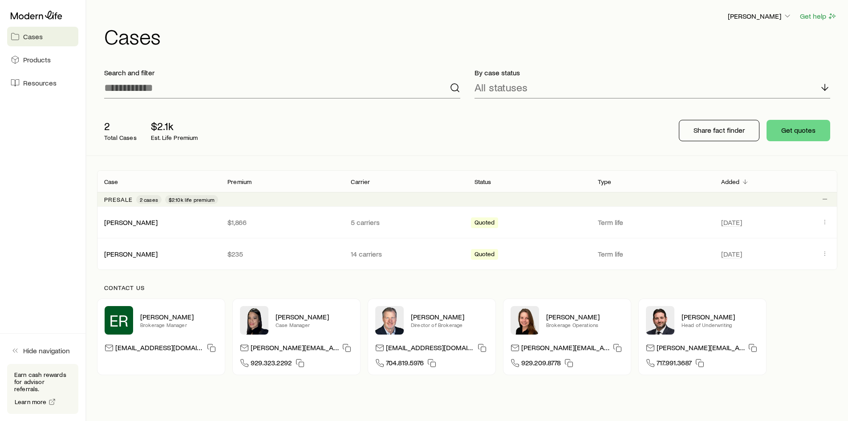
click at [51, 223] on aside "Cases Products Resources Hide navigation Earn cash rewards for advisor referral…" at bounding box center [43, 210] width 86 height 421
click at [46, 189] on aside "Cases Products Resources Hide navigation Earn cash rewards for advisor referral…" at bounding box center [43, 210] width 86 height 421
click at [309, 226] on p "$1,866" at bounding box center [282, 222] width 109 height 9
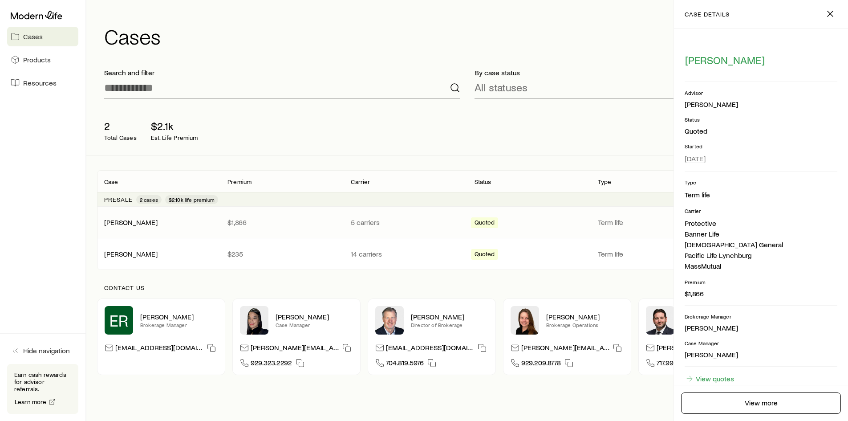
scroll to position [49, 0]
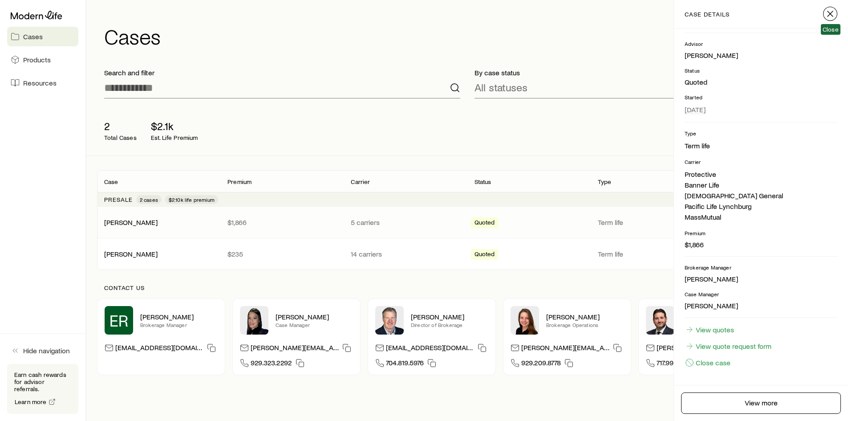
click at [829, 15] on line "button" at bounding box center [830, 13] width 5 height 5
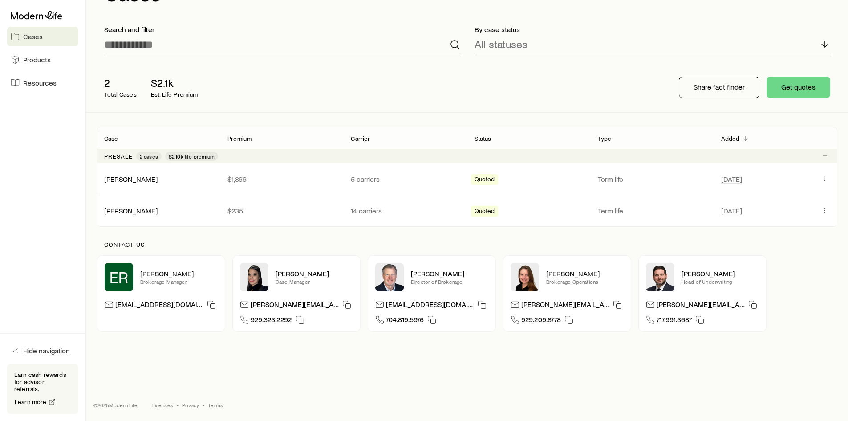
scroll to position [0, 0]
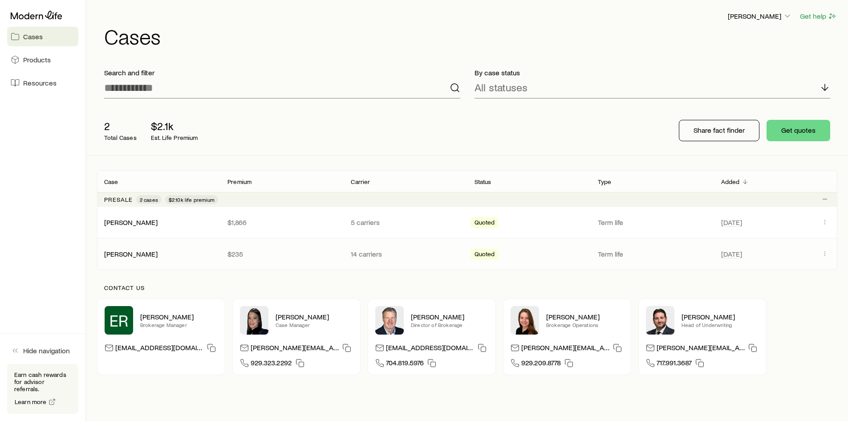
click at [148, 260] on div "[PERSON_NAME] $235 14 carriers Quoted Term life [DATE]" at bounding box center [467, 253] width 741 height 31
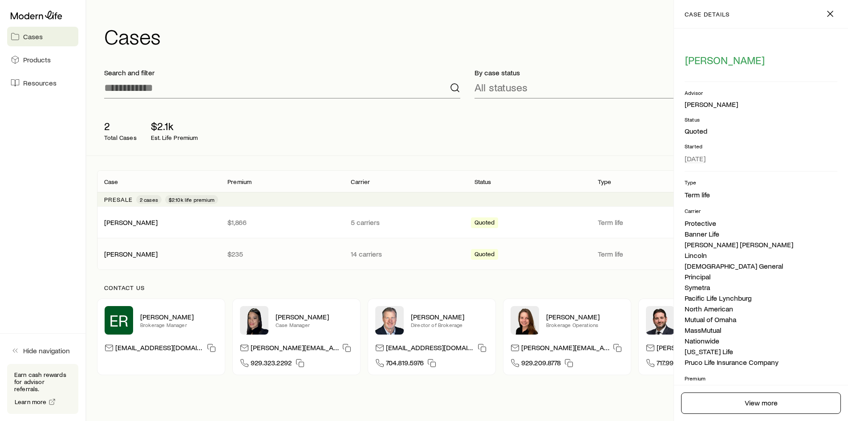
scroll to position [145, 0]
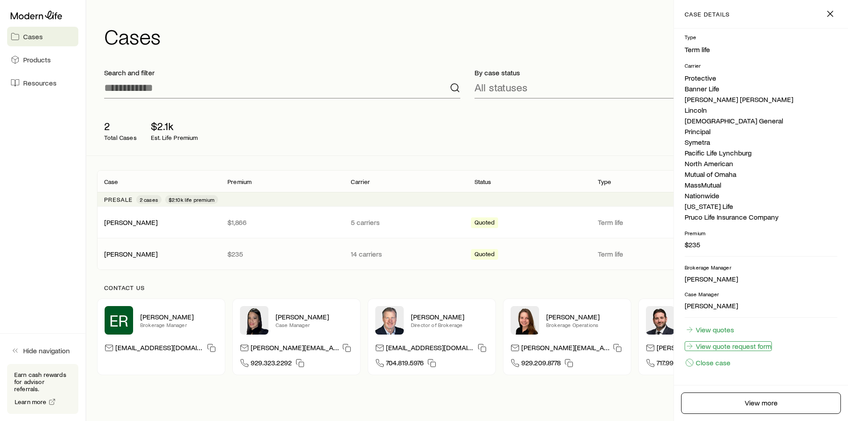
click at [733, 349] on link "View quote request form" at bounding box center [728, 346] width 87 height 10
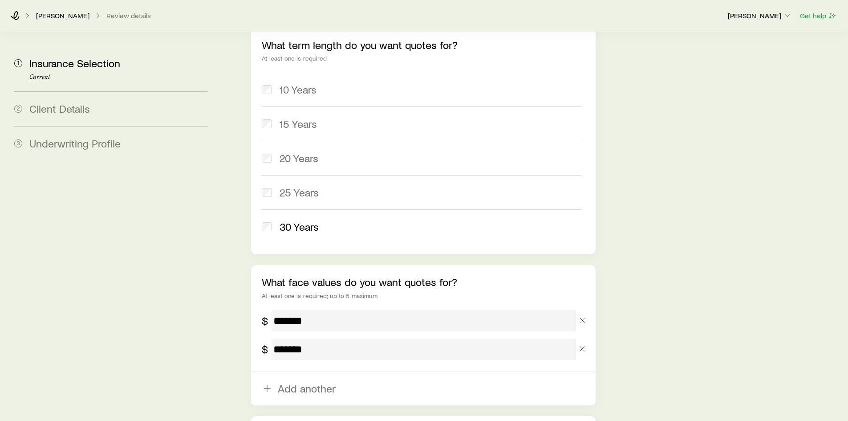
scroll to position [401, 0]
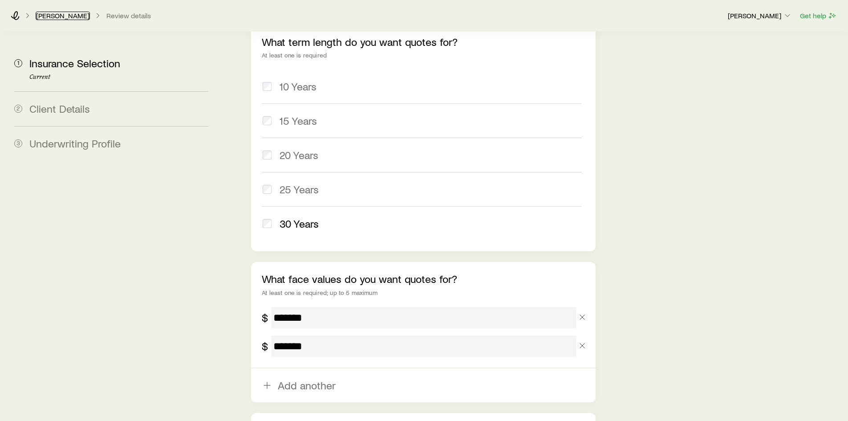
click at [57, 16] on link "[PERSON_NAME]" at bounding box center [63, 16] width 54 height 8
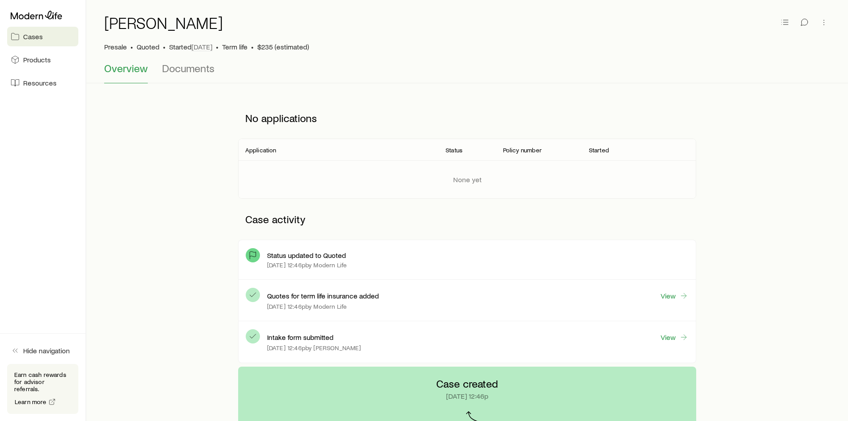
scroll to position [6, 0]
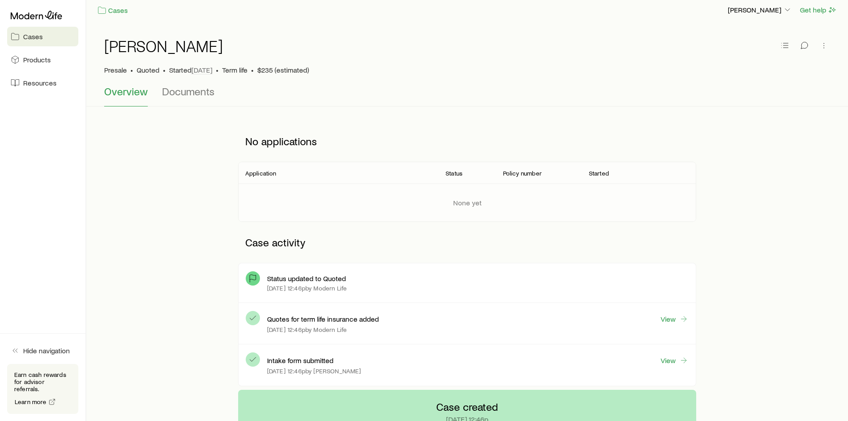
click at [22, 31] on link "Cases" at bounding box center [42, 37] width 71 height 20
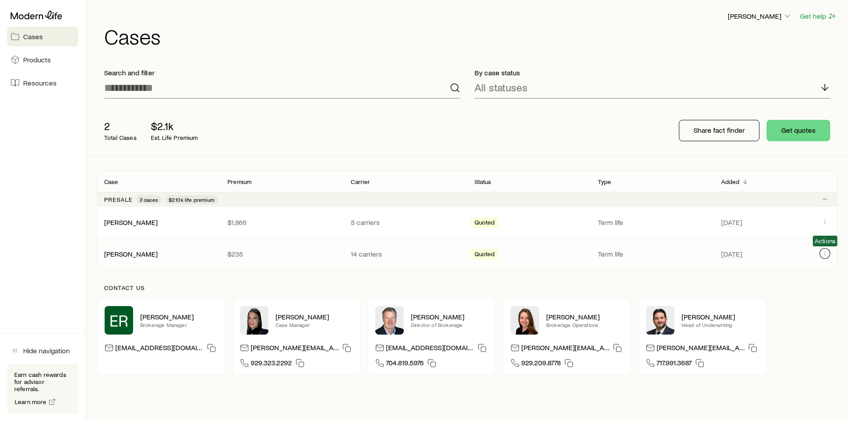
click at [829, 255] on icon "Client cases" at bounding box center [825, 253] width 7 height 7
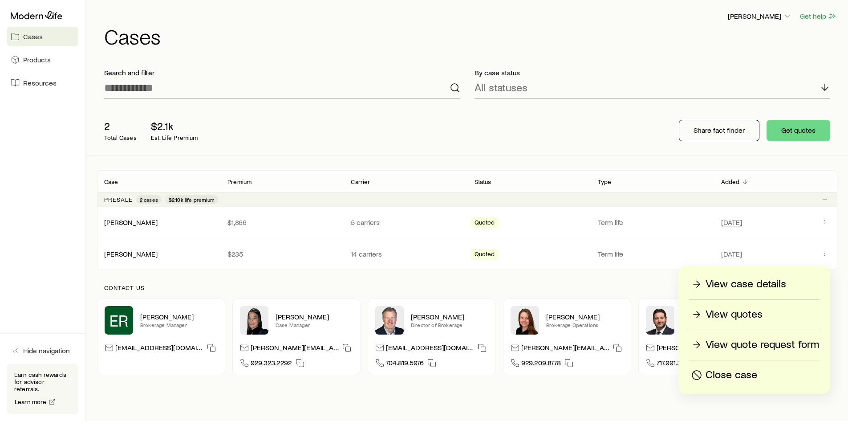
click at [749, 313] on p "View quotes" at bounding box center [734, 314] width 57 height 14
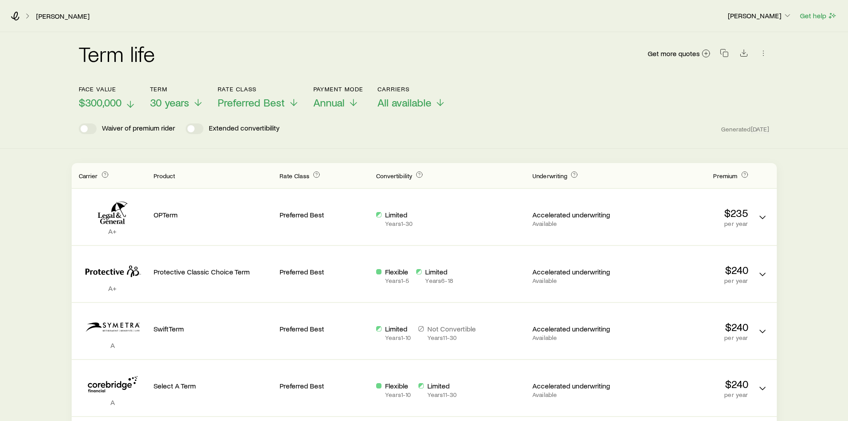
click at [126, 102] on icon at bounding box center [130, 104] width 11 height 11
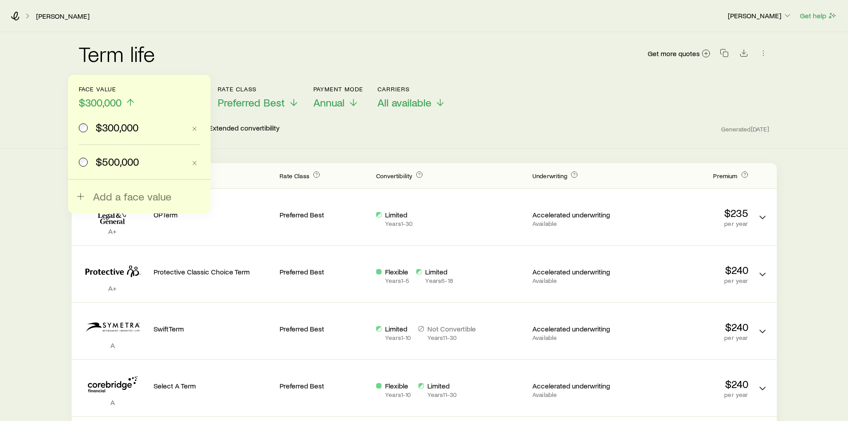
click at [114, 163] on span "$500,000" at bounding box center [117, 161] width 43 height 12
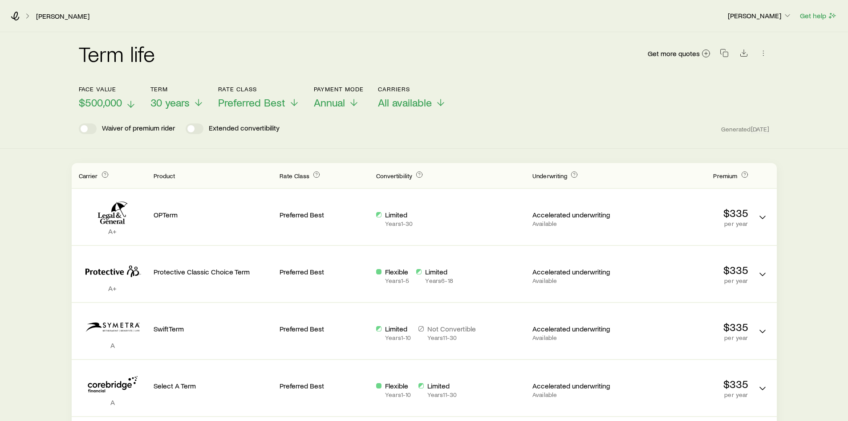
click at [128, 102] on icon at bounding box center [131, 104] width 11 height 11
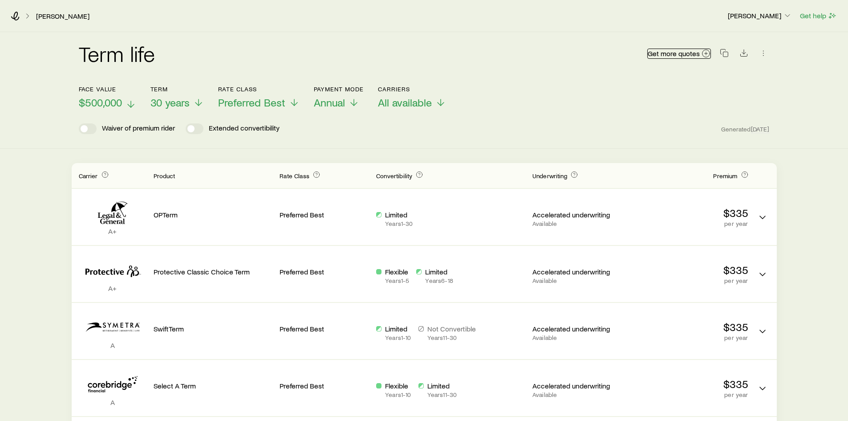
click at [709, 53] on icon at bounding box center [706, 53] width 9 height 9
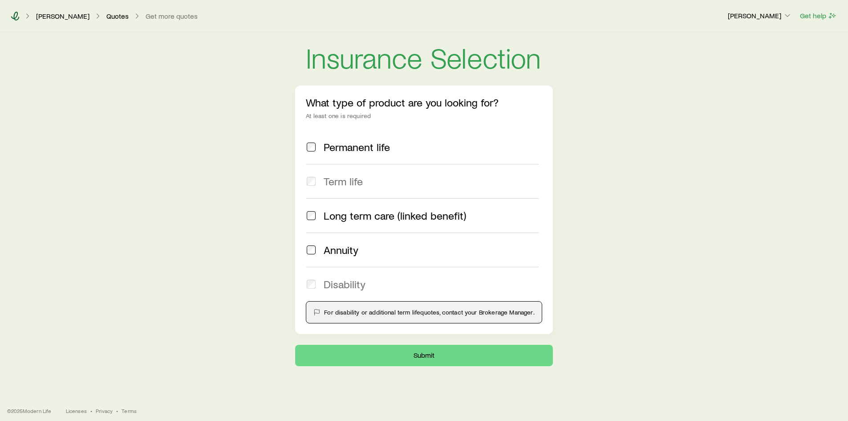
click at [13, 15] on icon at bounding box center [15, 16] width 9 height 9
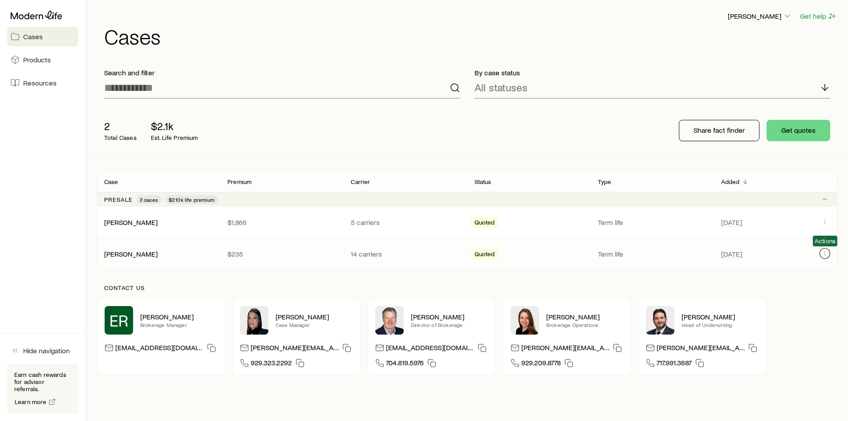
click at [826, 254] on icon "Client cases" at bounding box center [825, 253] width 7 height 7
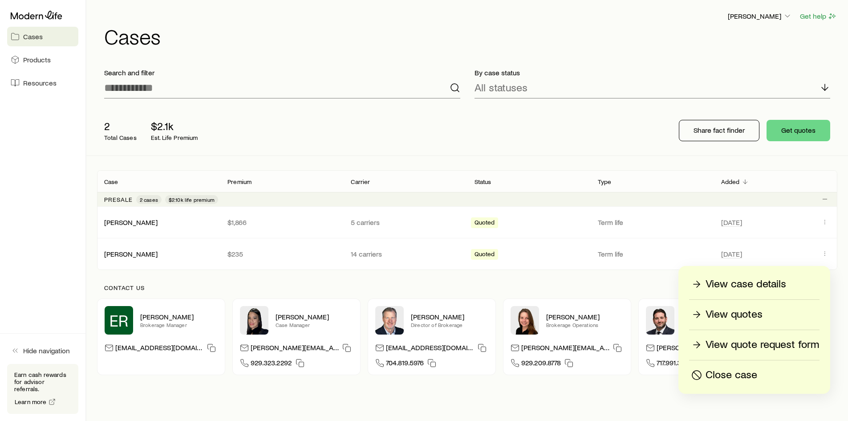
click at [748, 309] on p "View quotes" at bounding box center [734, 314] width 57 height 14
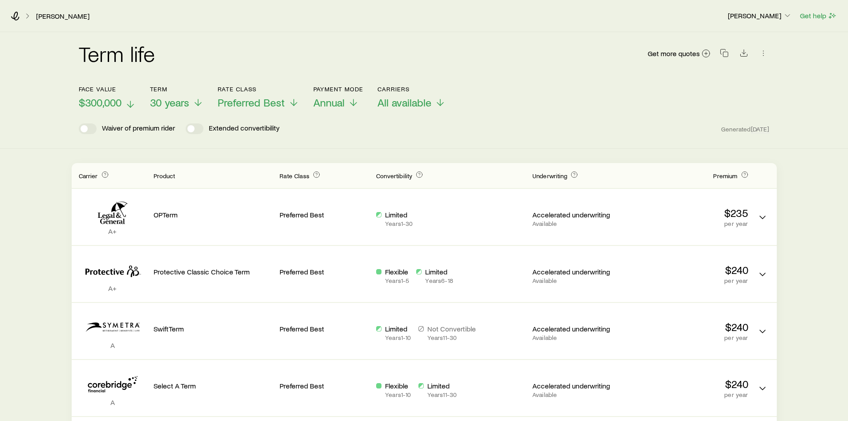
click at [128, 103] on icon at bounding box center [130, 104] width 11 height 11
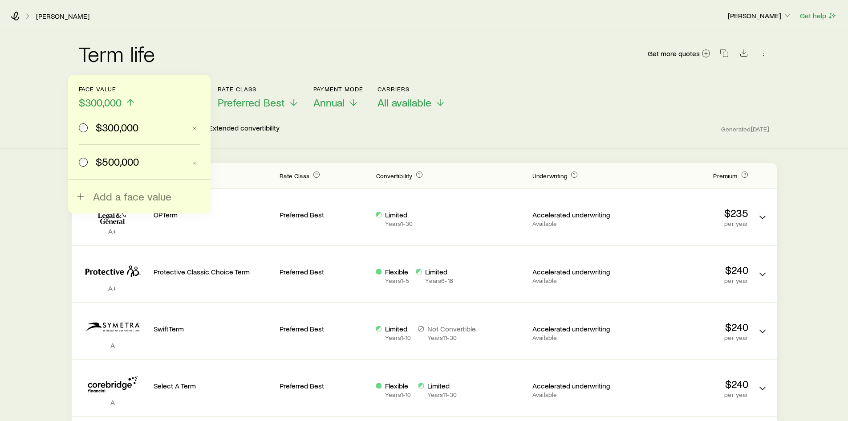
click at [87, 166] on span at bounding box center [84, 161] width 10 height 12
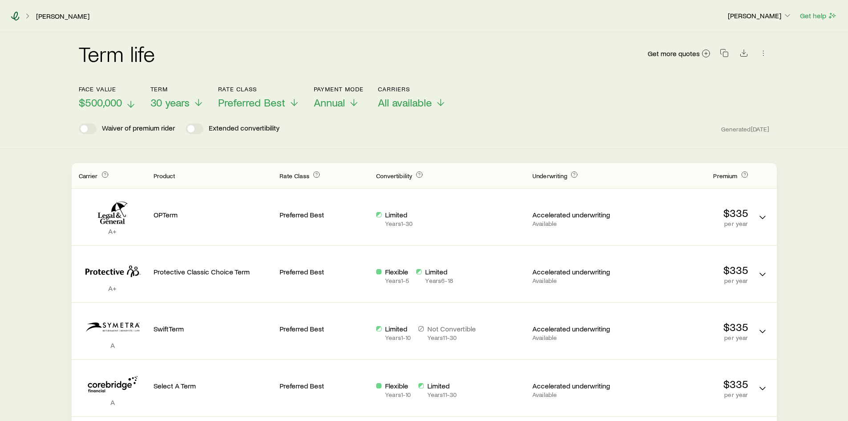
click at [16, 14] on icon at bounding box center [15, 16] width 9 height 9
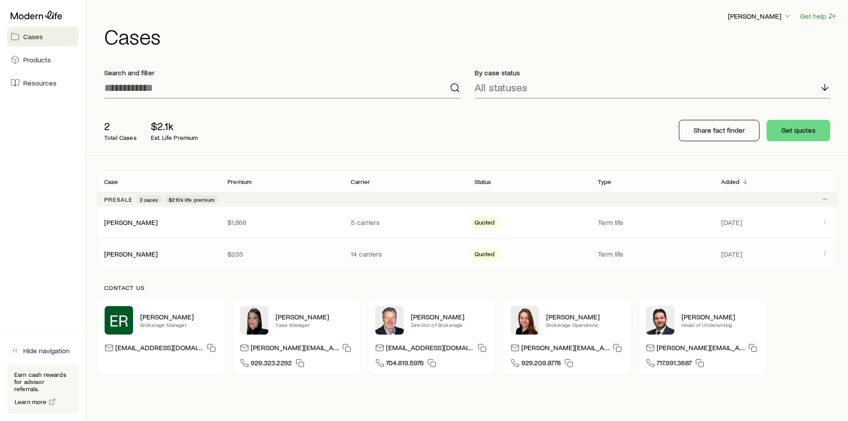
click at [285, 250] on p "$235" at bounding box center [282, 253] width 109 height 9
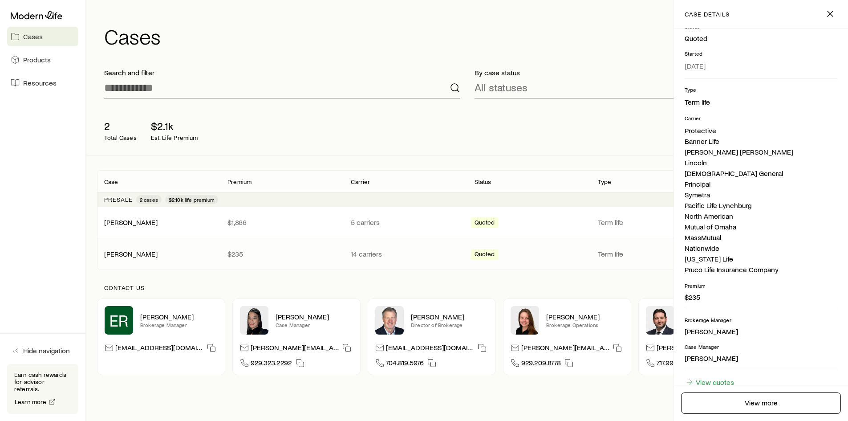
scroll to position [145, 0]
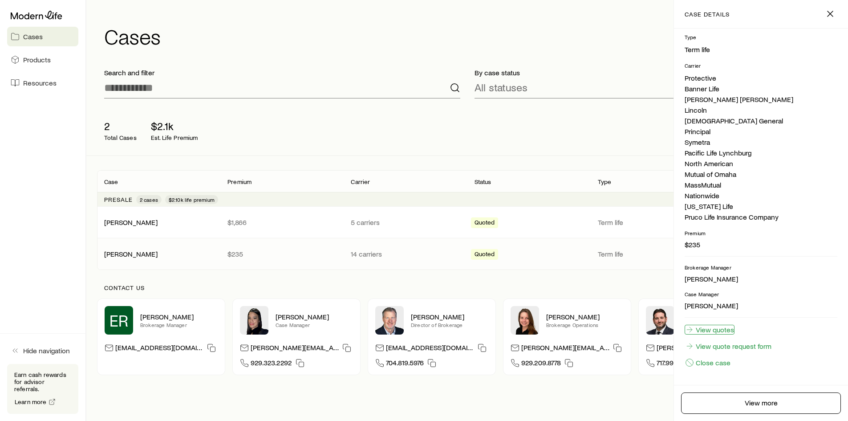
click at [720, 330] on link "View quotes" at bounding box center [710, 330] width 50 height 10
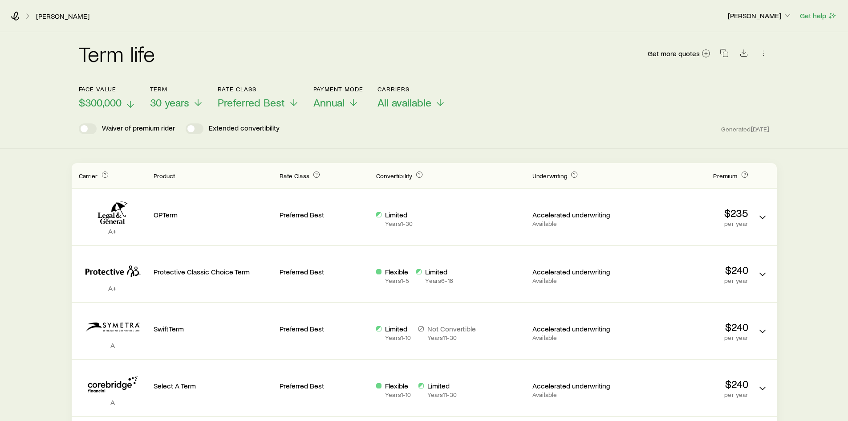
click at [130, 105] on icon at bounding box center [130, 104] width 11 height 11
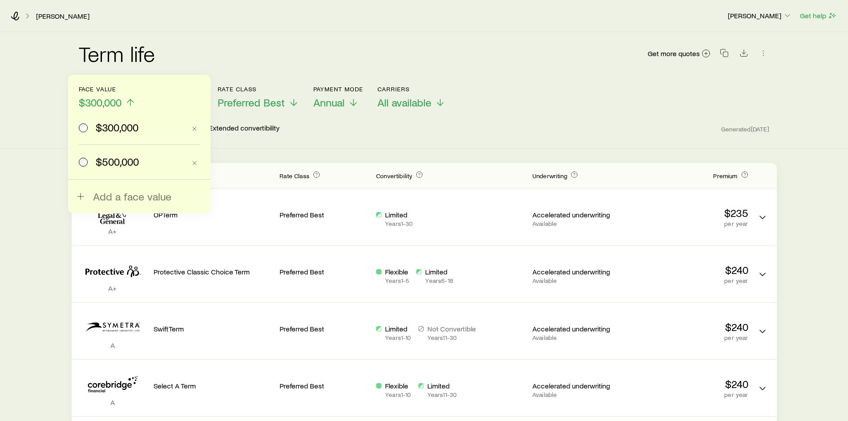
click at [122, 163] on span "$500,000" at bounding box center [117, 161] width 43 height 12
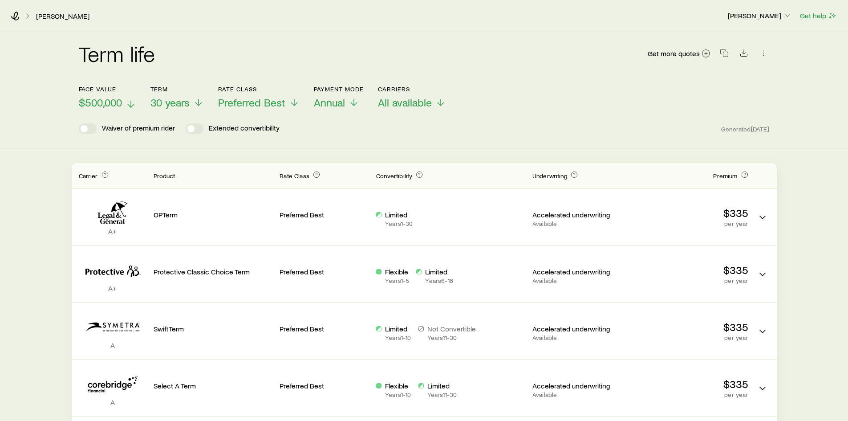
click at [115, 104] on span "$500,000" at bounding box center [100, 102] width 43 height 12
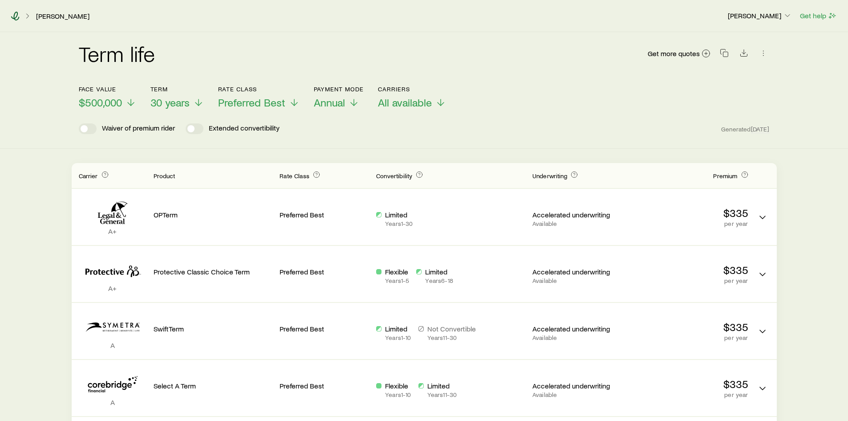
click at [12, 16] on icon at bounding box center [15, 16] width 9 height 9
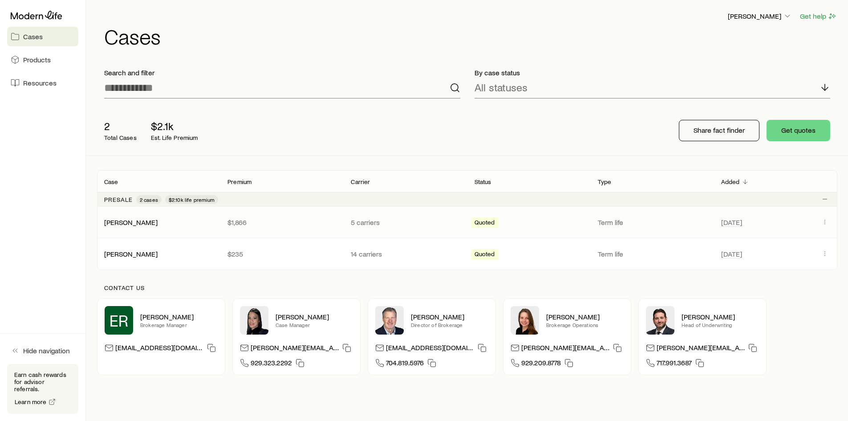
click at [180, 222] on div "[PERSON_NAME]" at bounding box center [158, 222] width 123 height 9
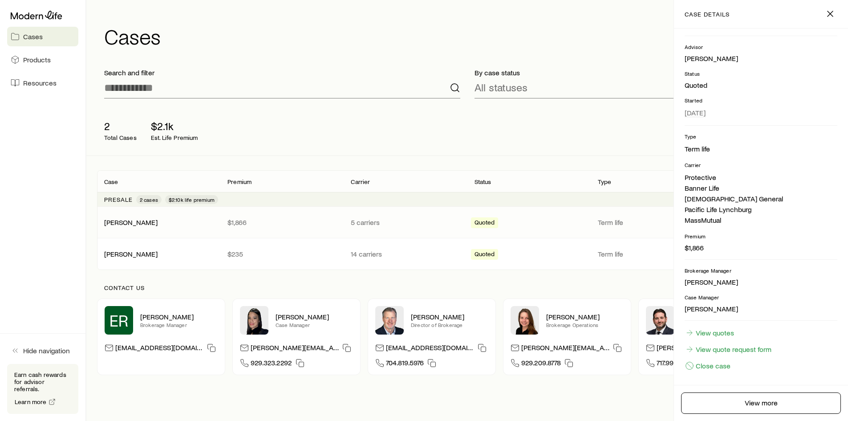
scroll to position [49, 0]
click at [717, 328] on link "View quotes" at bounding box center [710, 330] width 50 height 10
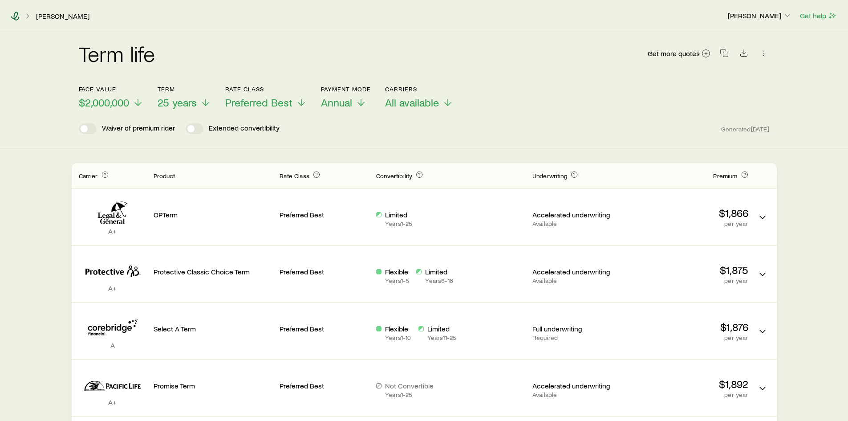
click at [16, 15] on icon at bounding box center [15, 16] width 9 height 9
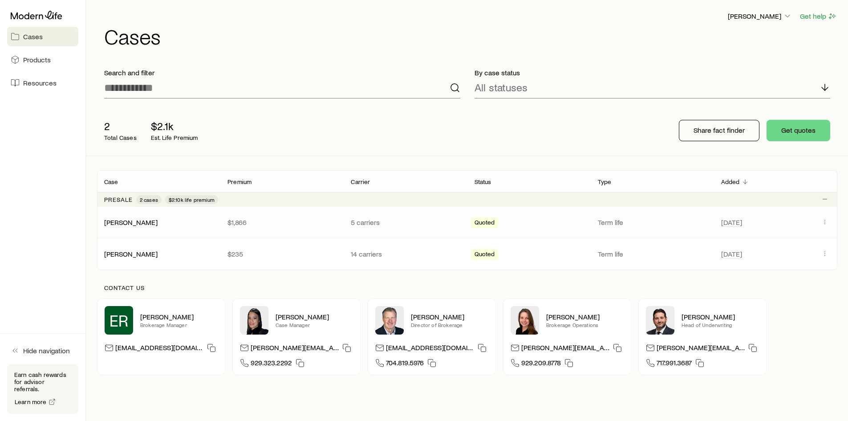
click at [162, 225] on div "[PERSON_NAME]" at bounding box center [158, 222] width 123 height 9
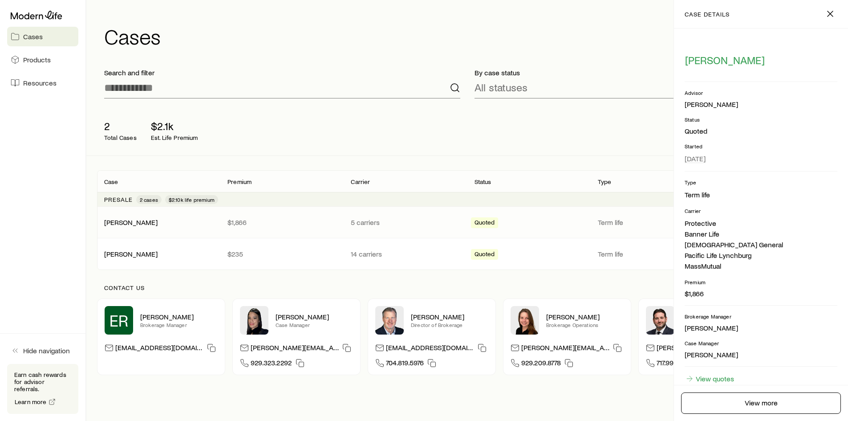
scroll to position [49, 0]
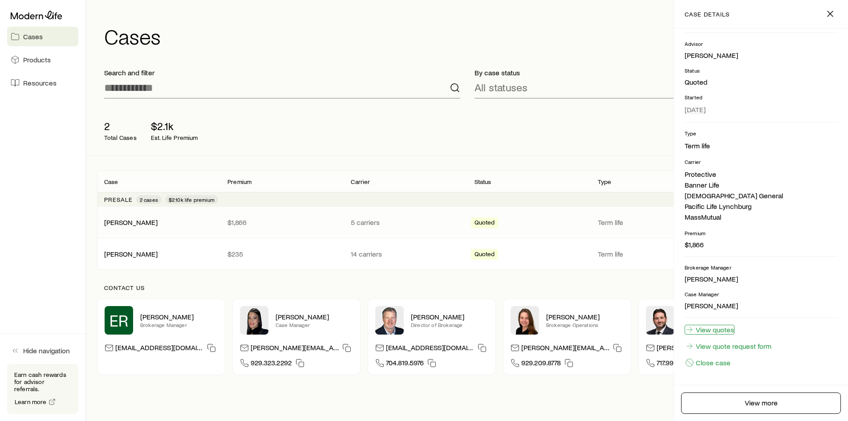
click at [713, 329] on link "View quotes" at bounding box center [710, 330] width 50 height 10
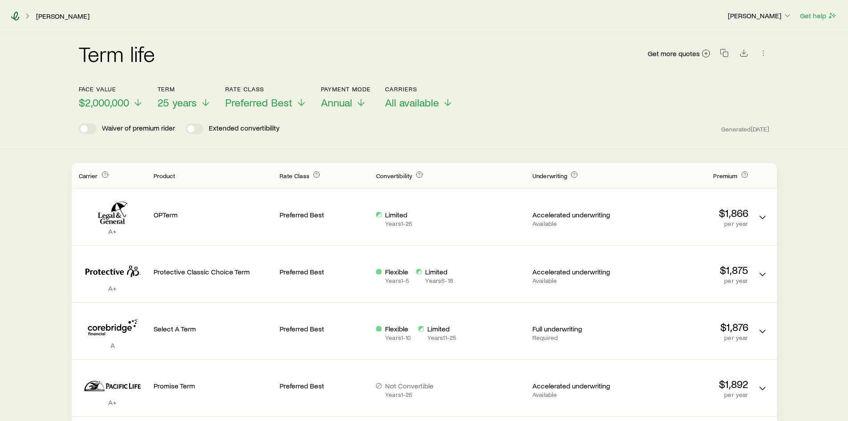
click at [13, 14] on icon at bounding box center [15, 16] width 9 height 9
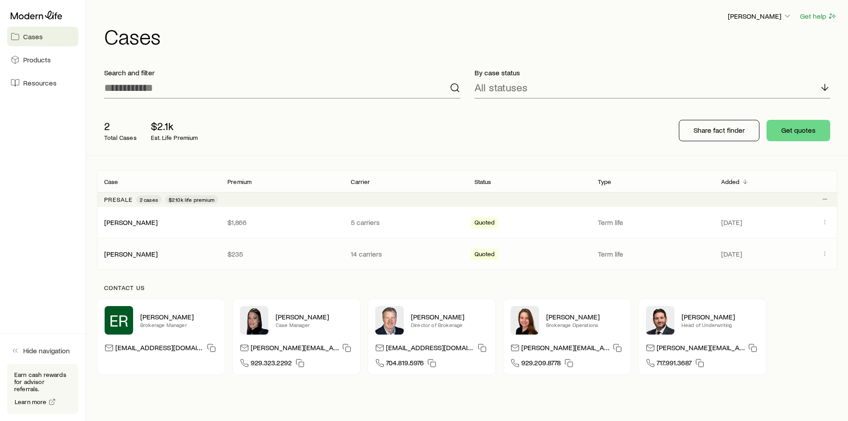
click at [154, 257] on div "[PERSON_NAME]" at bounding box center [158, 253] width 123 height 9
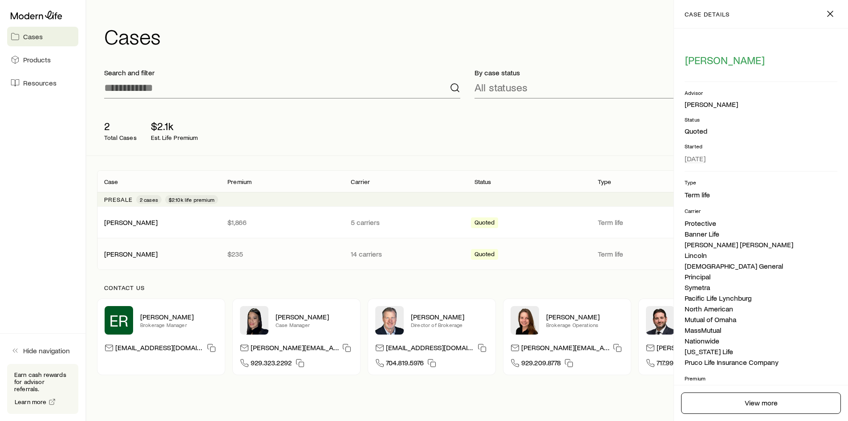
scroll to position [145, 0]
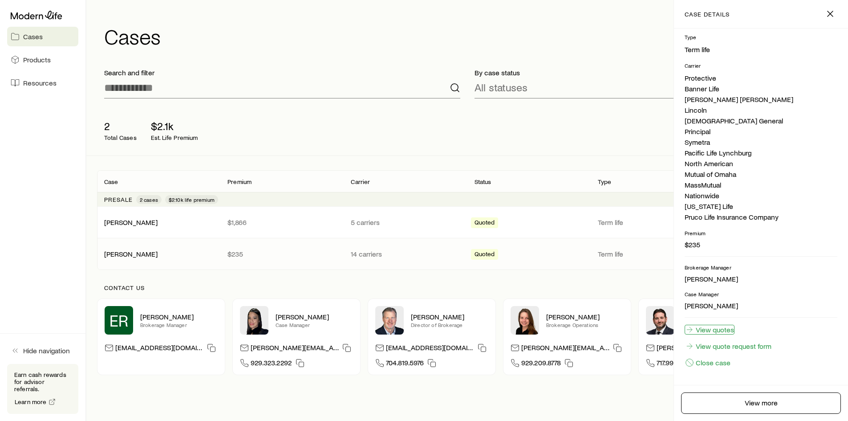
click at [716, 333] on link "View quotes" at bounding box center [710, 330] width 50 height 10
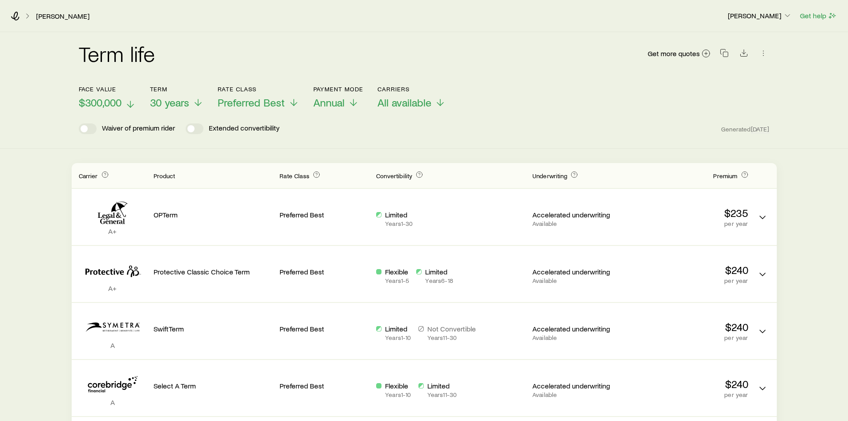
click at [124, 105] on p "$300,000" at bounding box center [107, 102] width 57 height 12
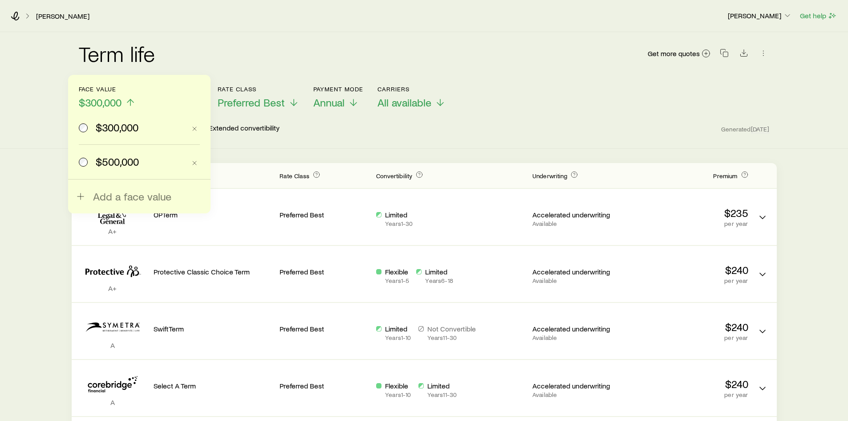
click at [120, 164] on span "$500,000" at bounding box center [117, 161] width 43 height 12
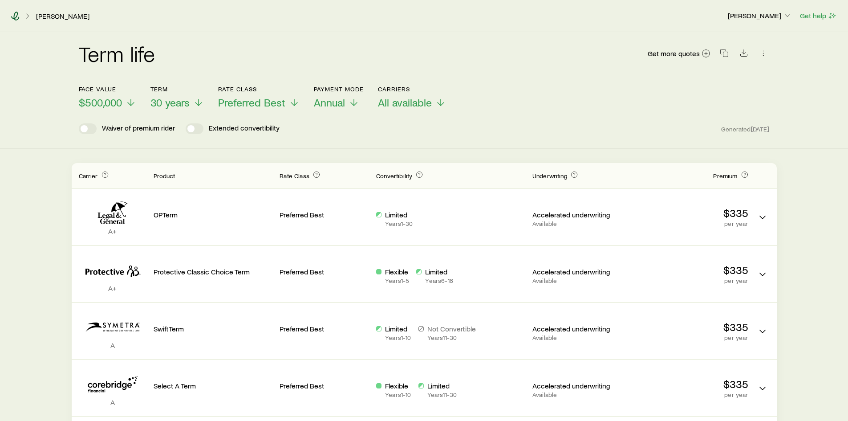
click at [15, 17] on icon at bounding box center [15, 16] width 9 height 9
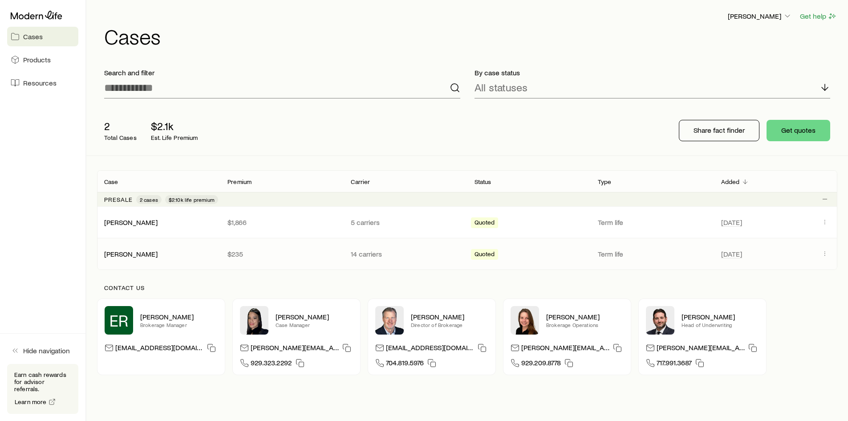
click at [195, 257] on div "[PERSON_NAME]" at bounding box center [158, 253] width 123 height 9
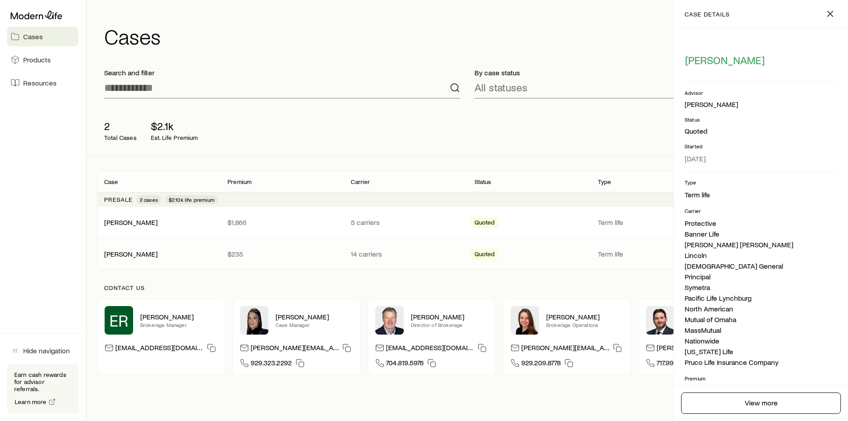
scroll to position [145, 0]
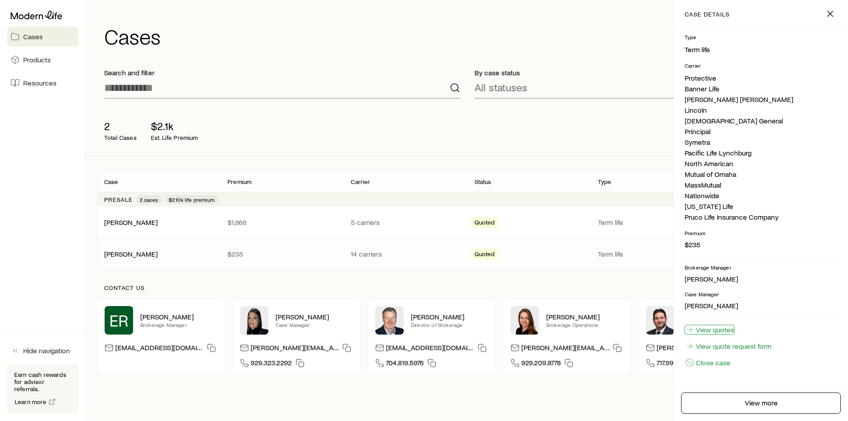
click at [712, 331] on link "View quotes" at bounding box center [710, 330] width 50 height 10
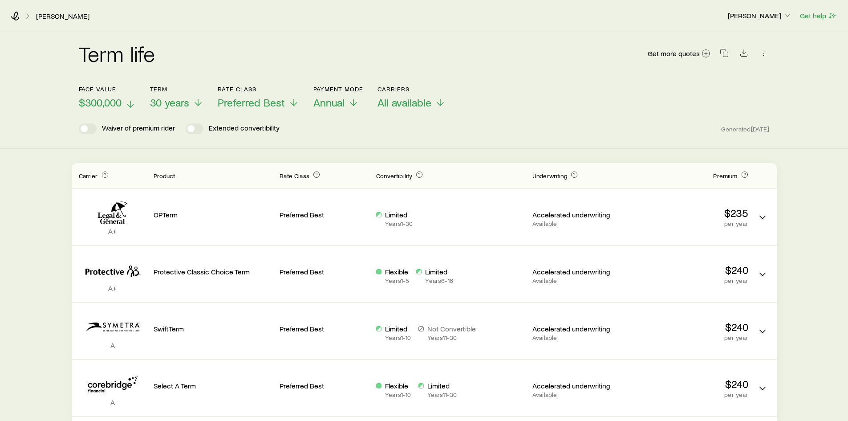
click at [130, 106] on line at bounding box center [130, 104] width 0 height 6
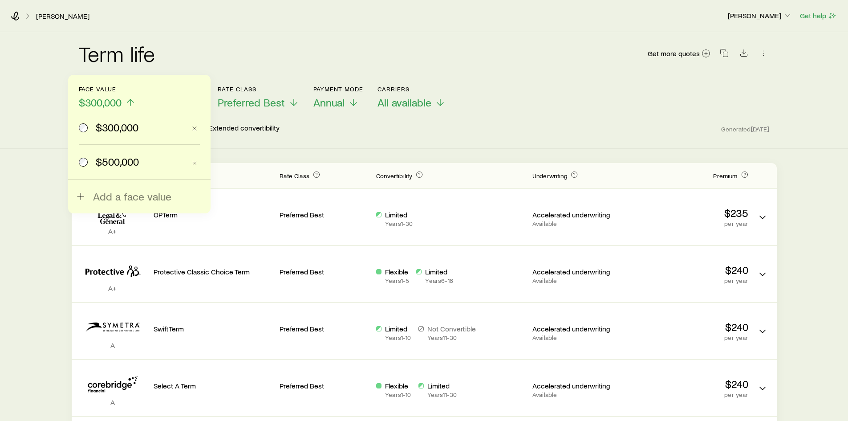
click at [112, 162] on span "$500,000" at bounding box center [117, 161] width 43 height 12
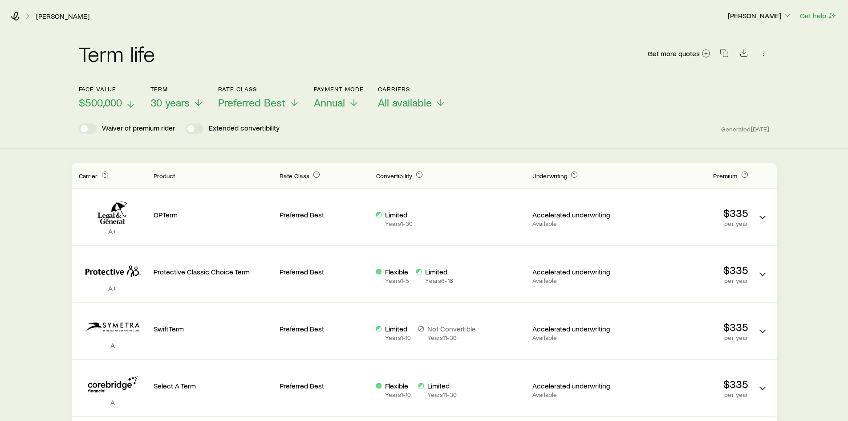
click at [17, 18] on icon at bounding box center [15, 16] width 9 height 9
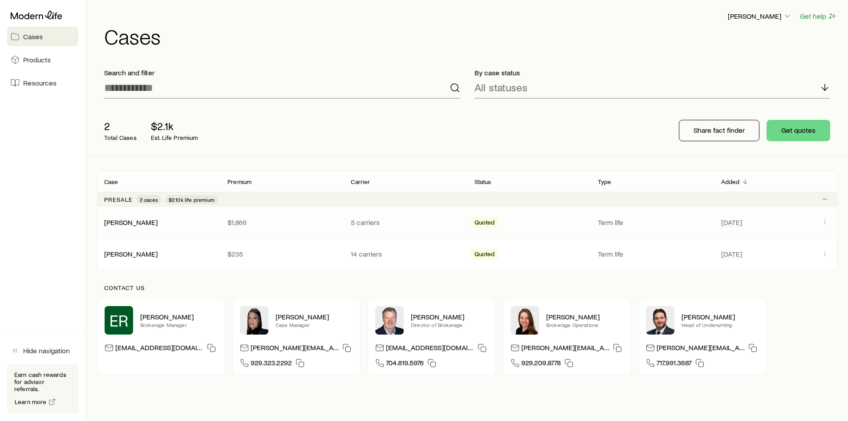
click at [149, 227] on div "[PERSON_NAME] $1,866 5 carriers Quoted Term life [DATE]" at bounding box center [467, 222] width 741 height 31
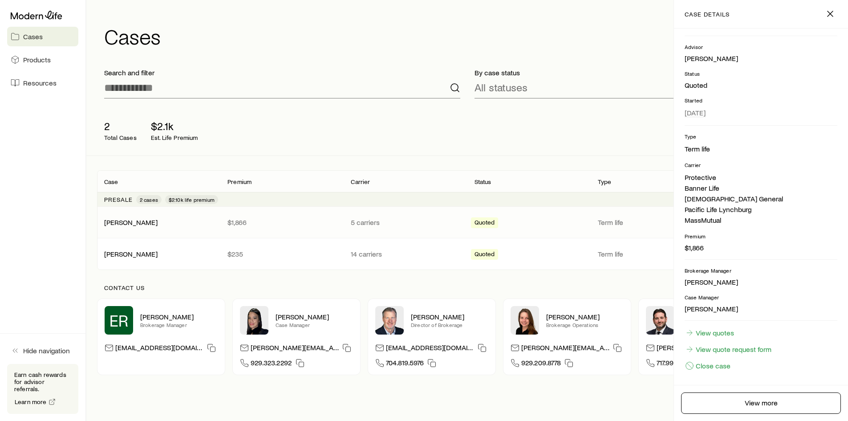
scroll to position [49, 0]
click at [724, 333] on link "View quotes" at bounding box center [710, 330] width 50 height 10
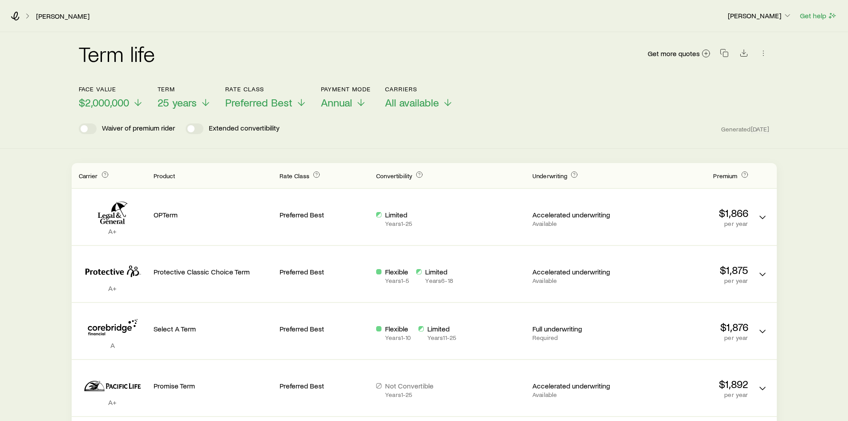
click at [18, 20] on div "[PERSON_NAME] [PERSON_NAME] Get help" at bounding box center [424, 16] width 848 height 32
click at [18, 18] on icon at bounding box center [15, 16] width 9 height 9
